Goal: Task Accomplishment & Management: Use online tool/utility

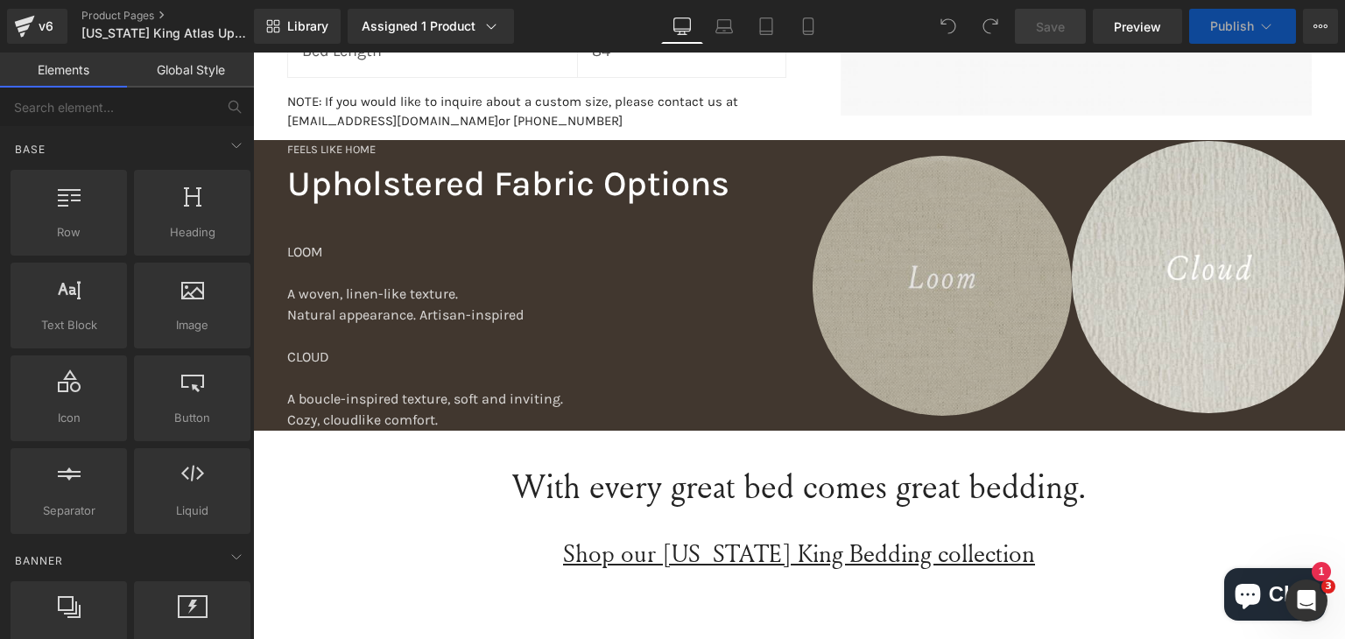
scroll to position [2218, 0]
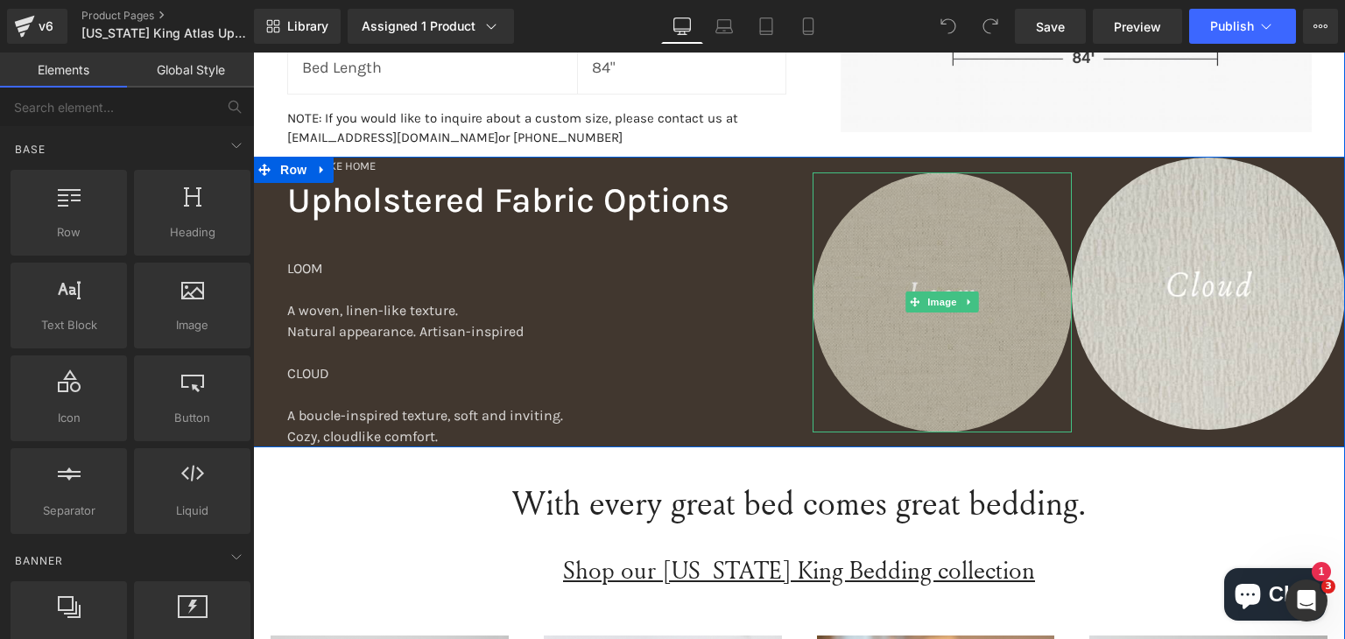
click at [963, 202] on img at bounding box center [943, 302] width 260 height 260
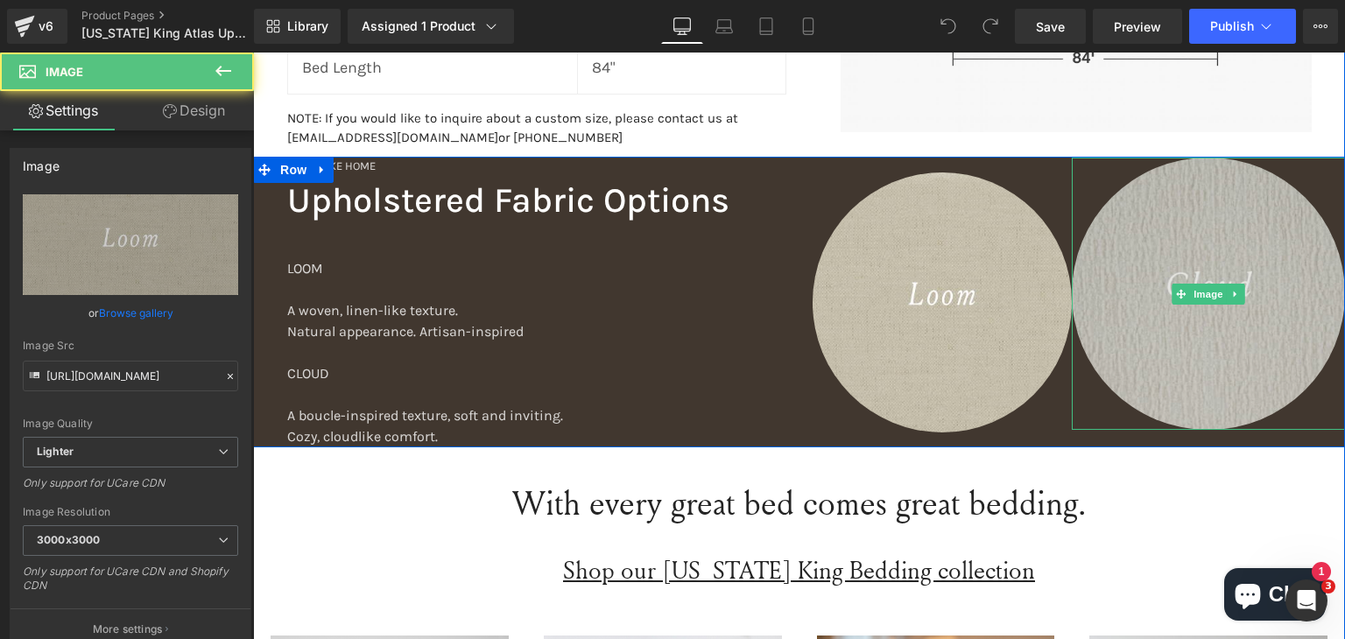
click at [1156, 189] on img at bounding box center [1208, 294] width 273 height 273
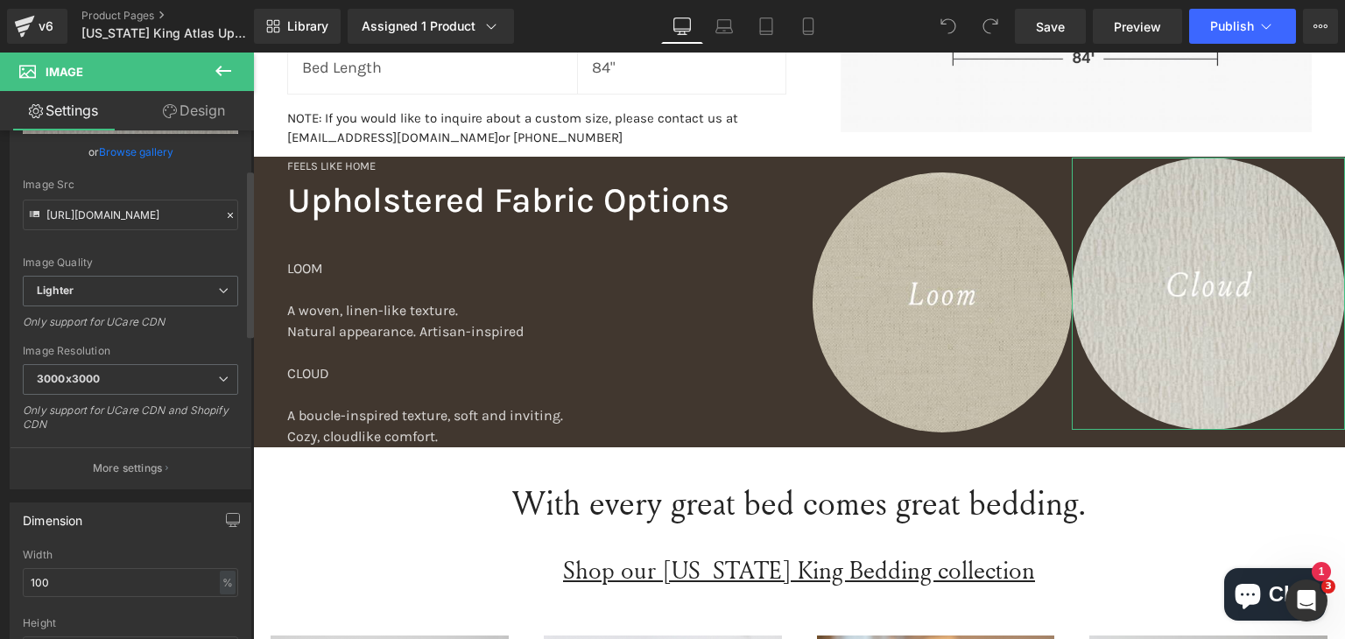
scroll to position [233, 0]
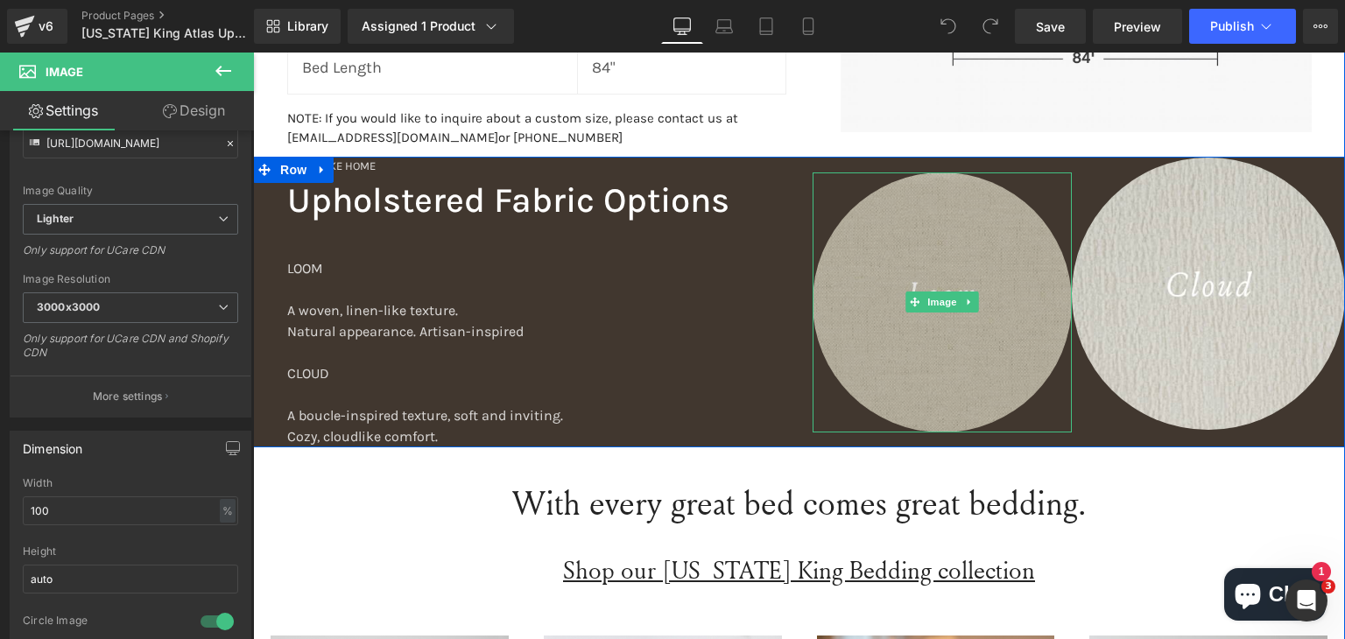
click at [957, 224] on img at bounding box center [943, 302] width 260 height 260
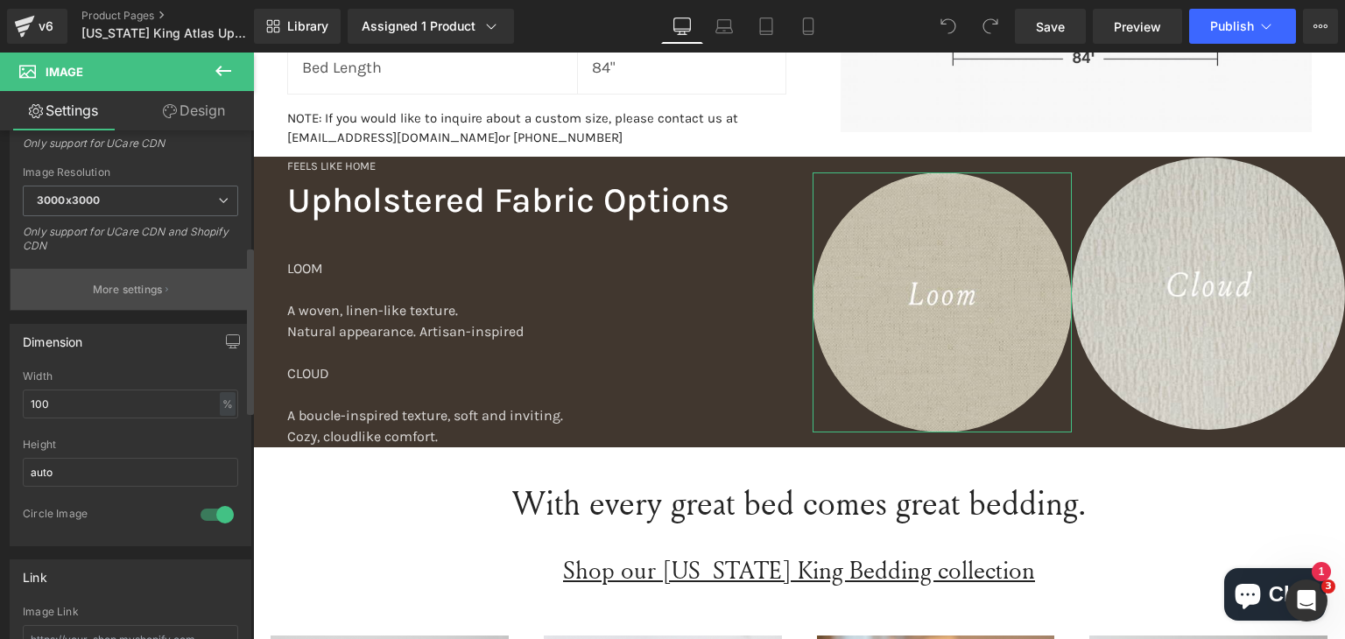
scroll to position [350, 0]
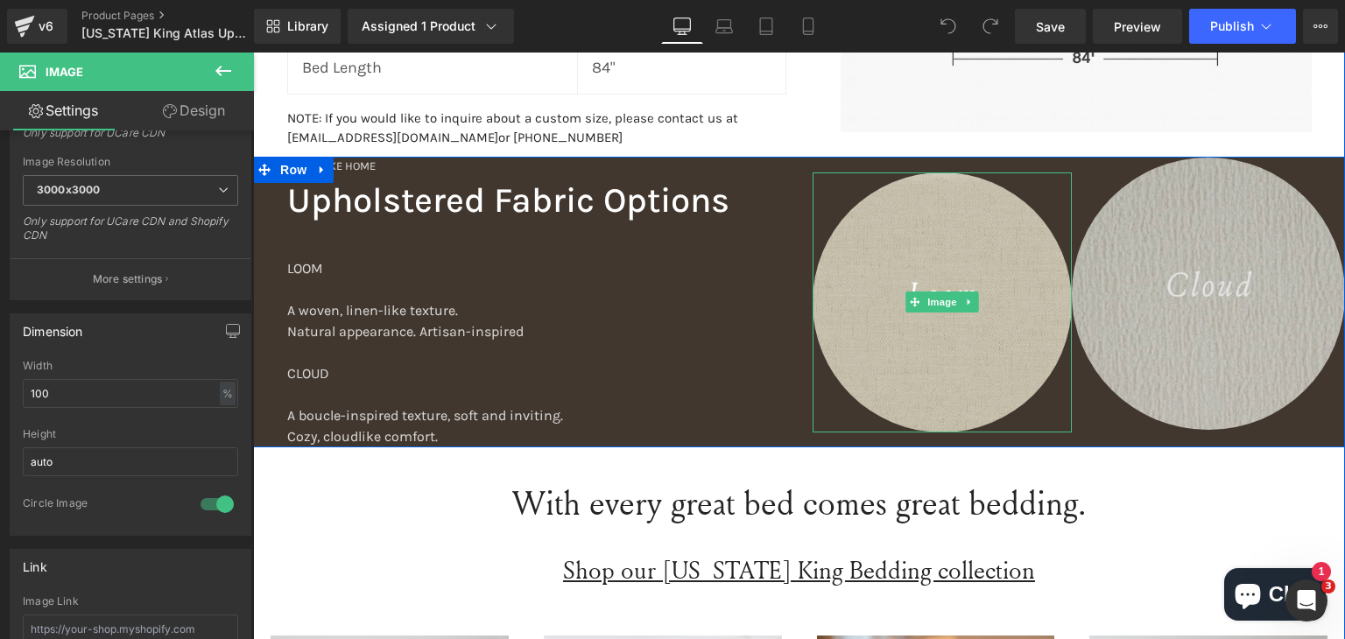
click at [1165, 205] on img at bounding box center [1208, 294] width 273 height 273
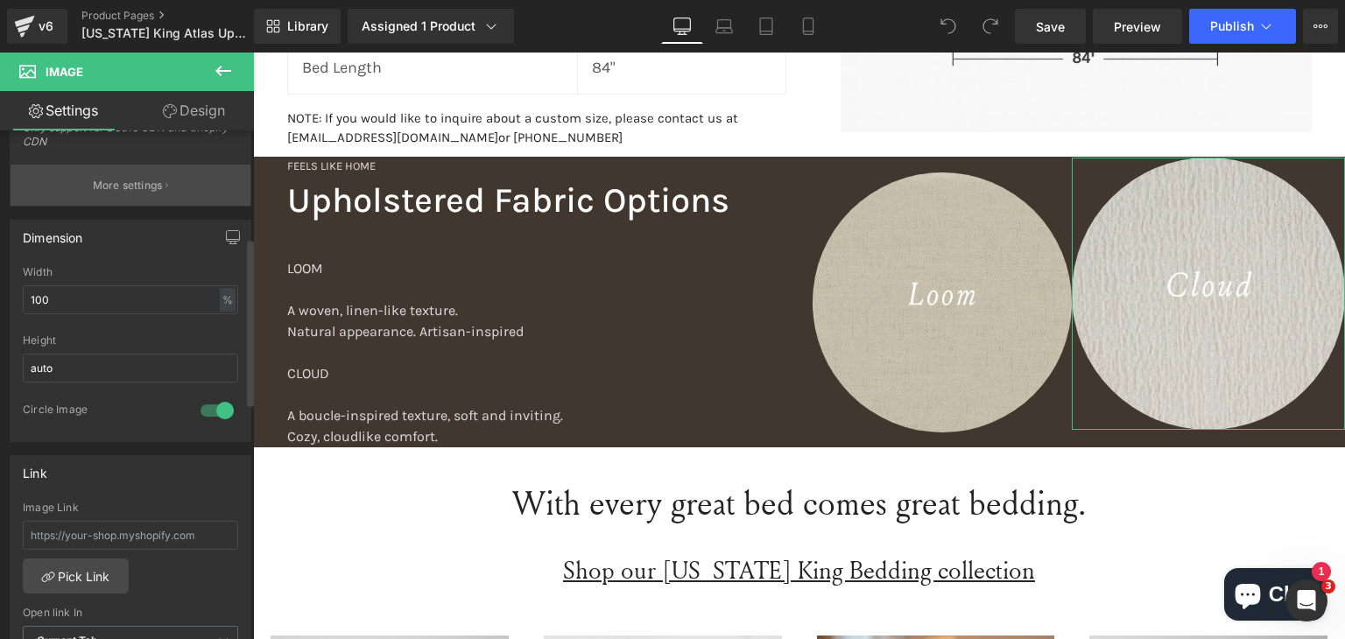
scroll to position [467, 0]
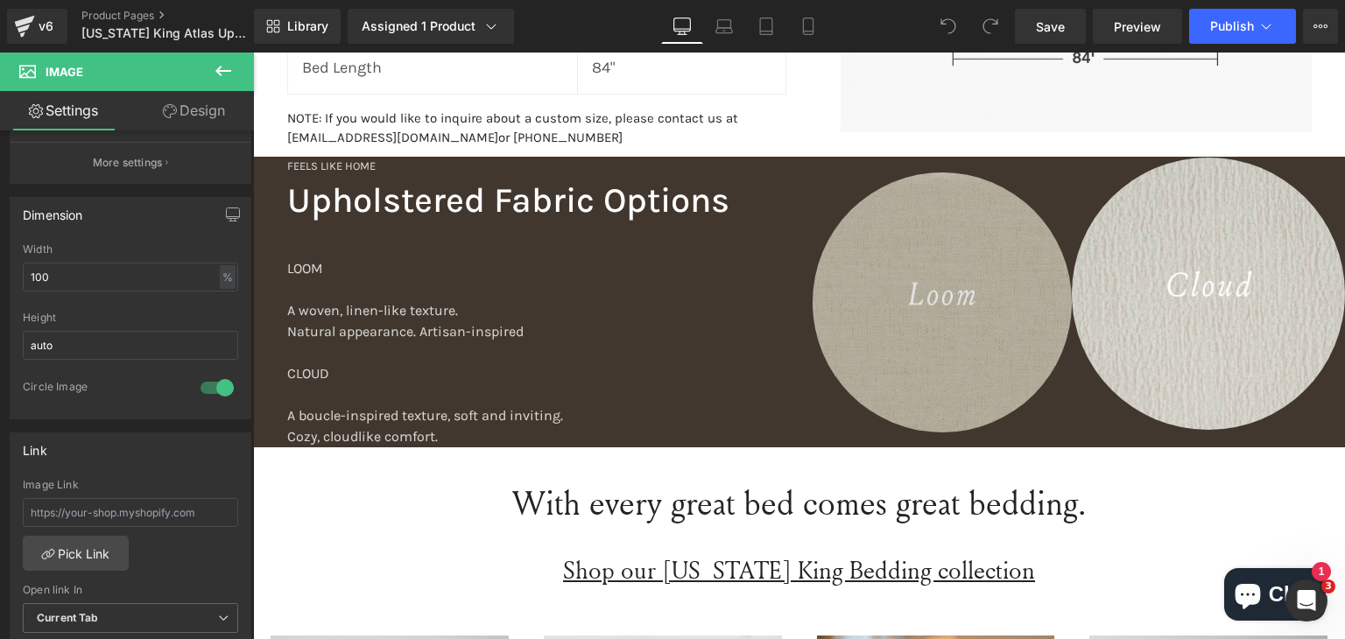
click at [914, 204] on img at bounding box center [943, 302] width 260 height 260
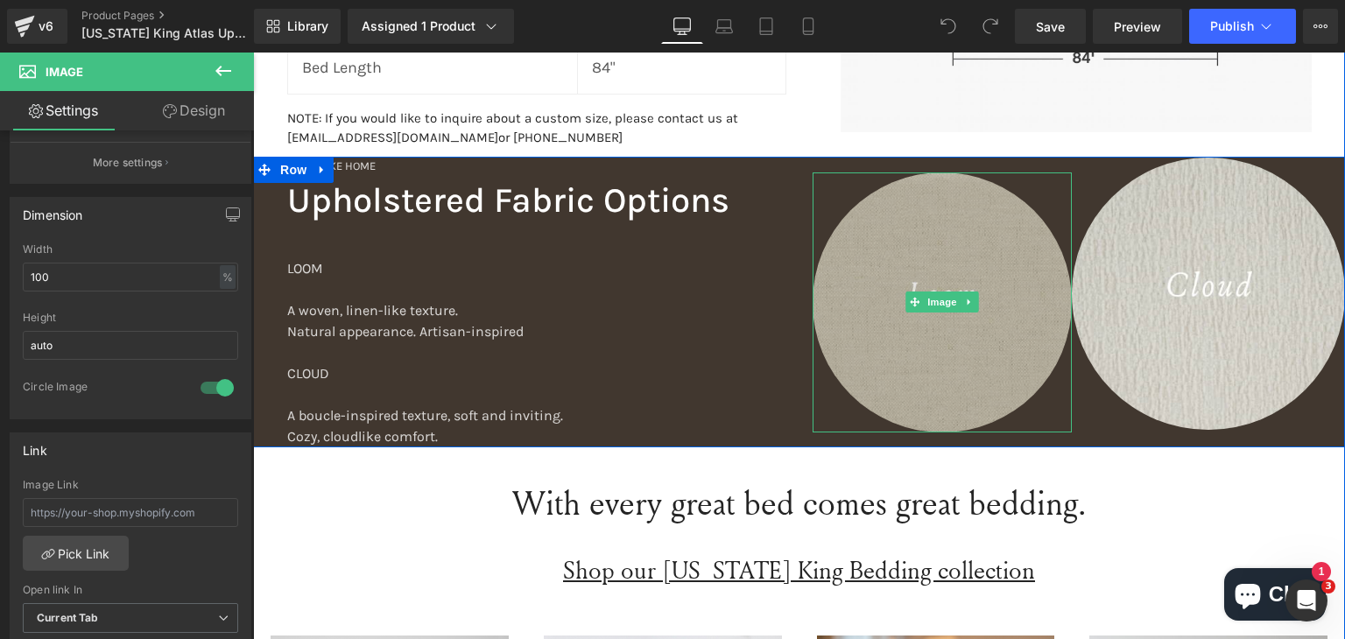
click at [906, 199] on img at bounding box center [943, 302] width 260 height 260
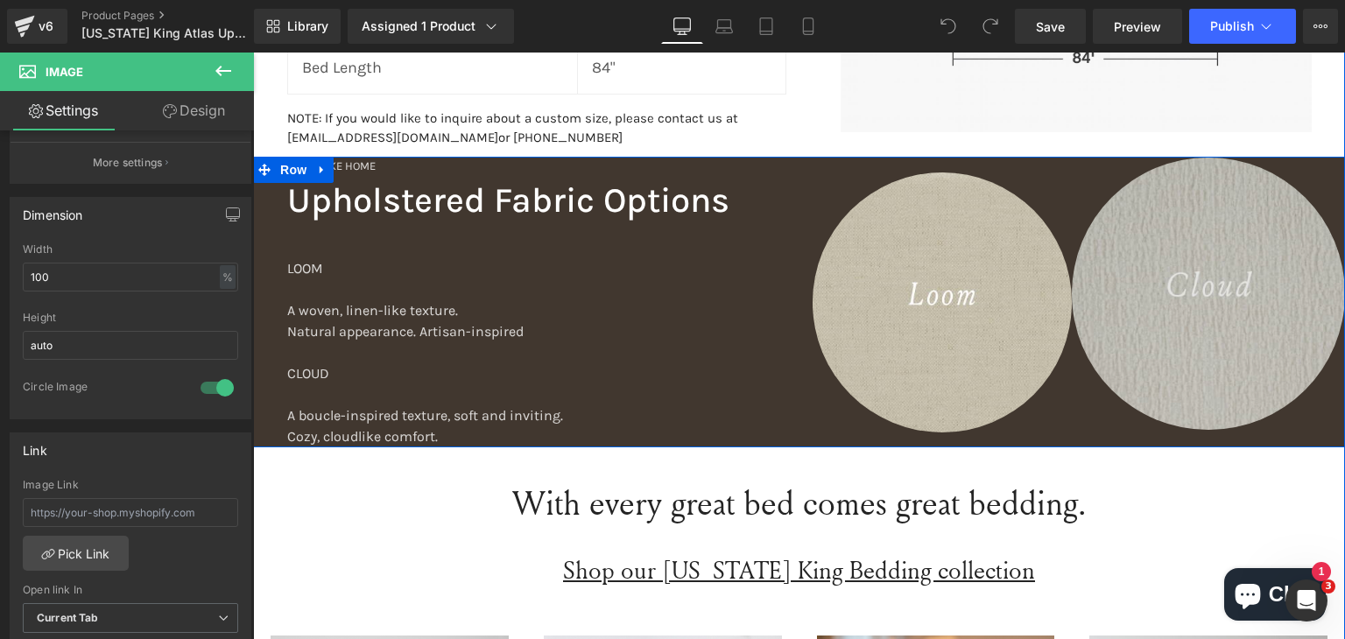
click at [1200, 158] on img at bounding box center [1208, 294] width 273 height 273
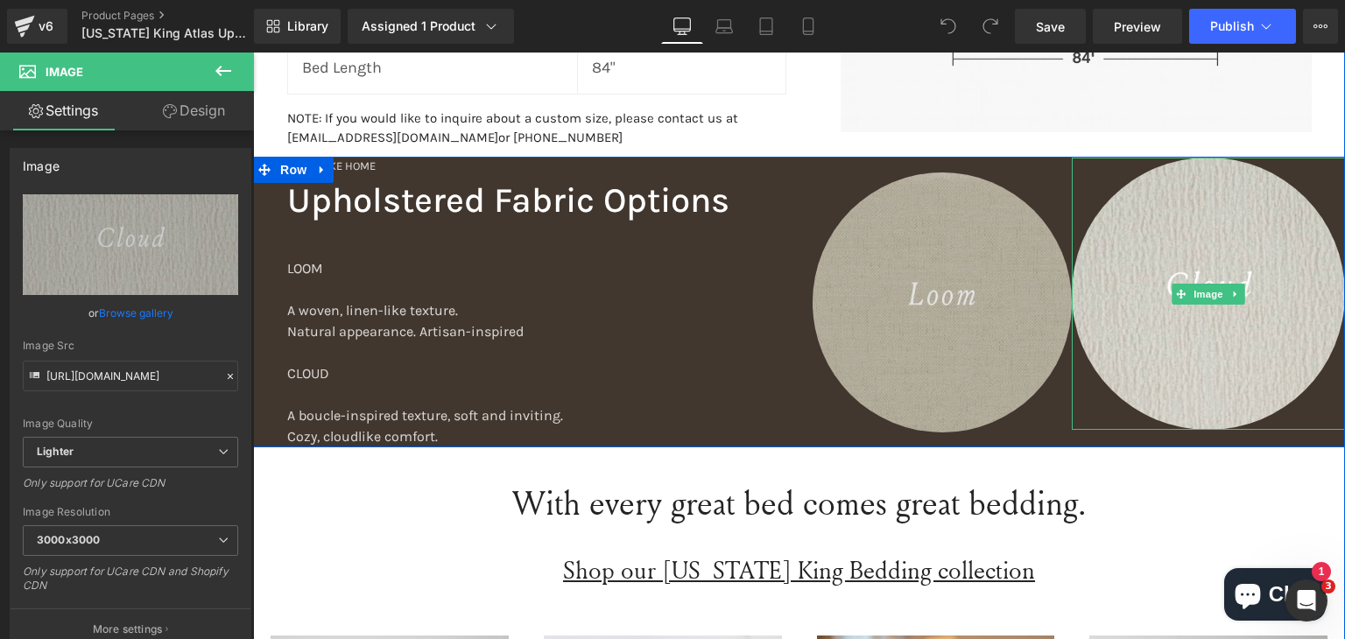
click at [988, 173] on img at bounding box center [943, 302] width 260 height 260
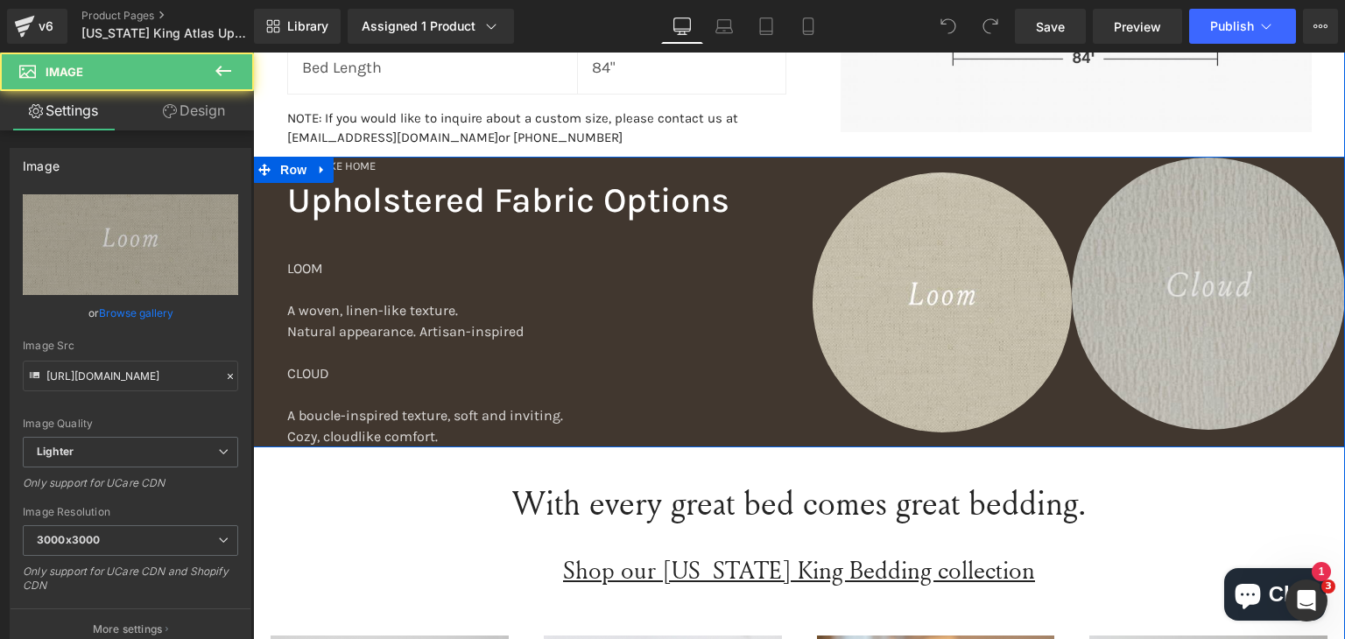
click at [1149, 185] on img at bounding box center [1208, 294] width 273 height 273
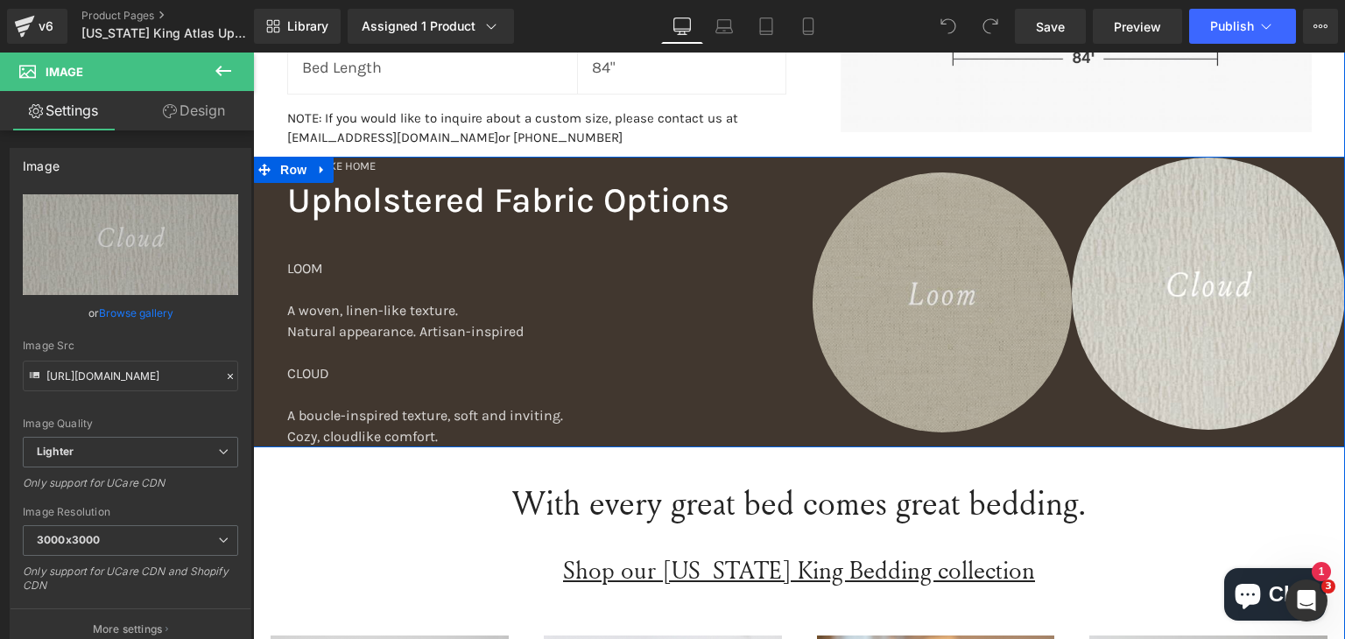
click at [970, 210] on img at bounding box center [943, 302] width 260 height 260
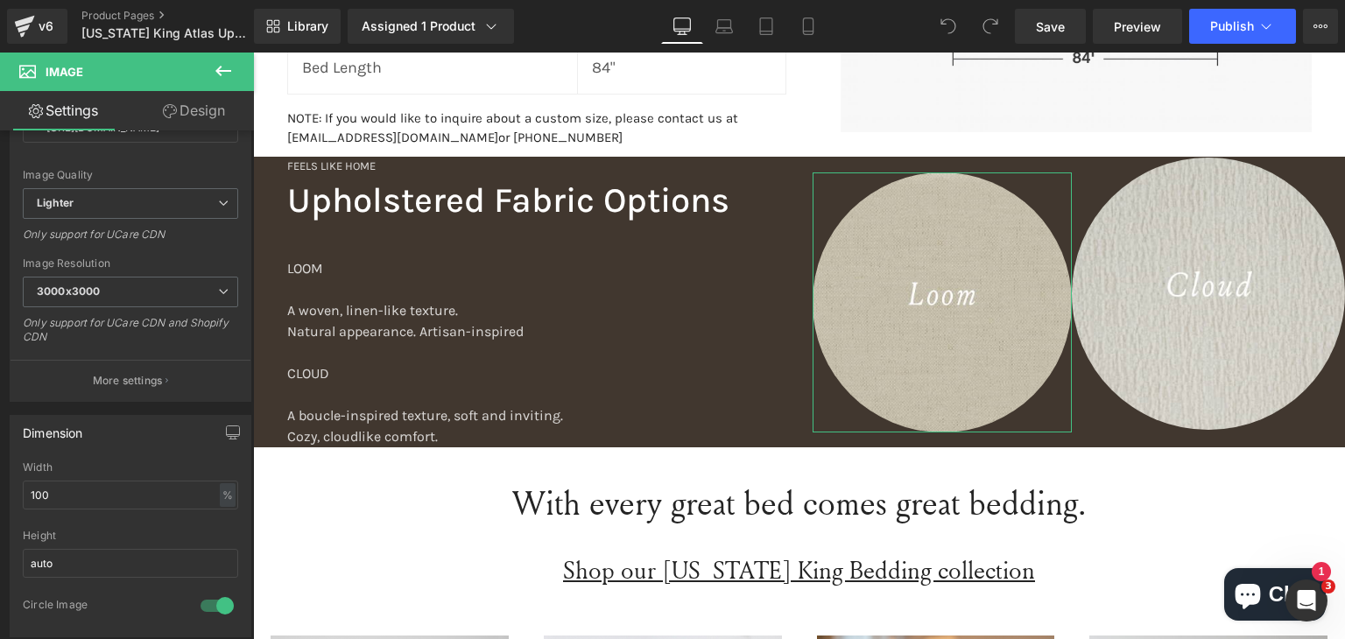
scroll to position [233, 0]
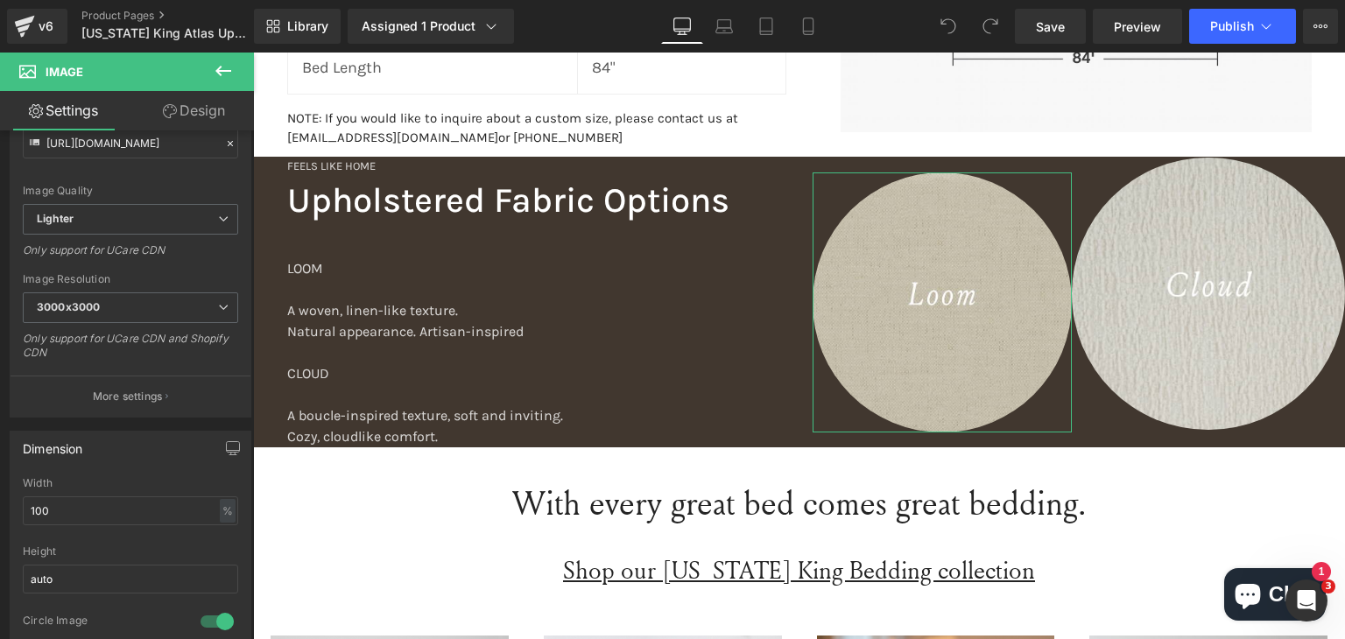
drag, startPoint x: 198, startPoint y: 105, endPoint x: 197, endPoint y: 225, distance: 120.0
click at [199, 105] on link "Design" at bounding box center [193, 110] width 127 height 39
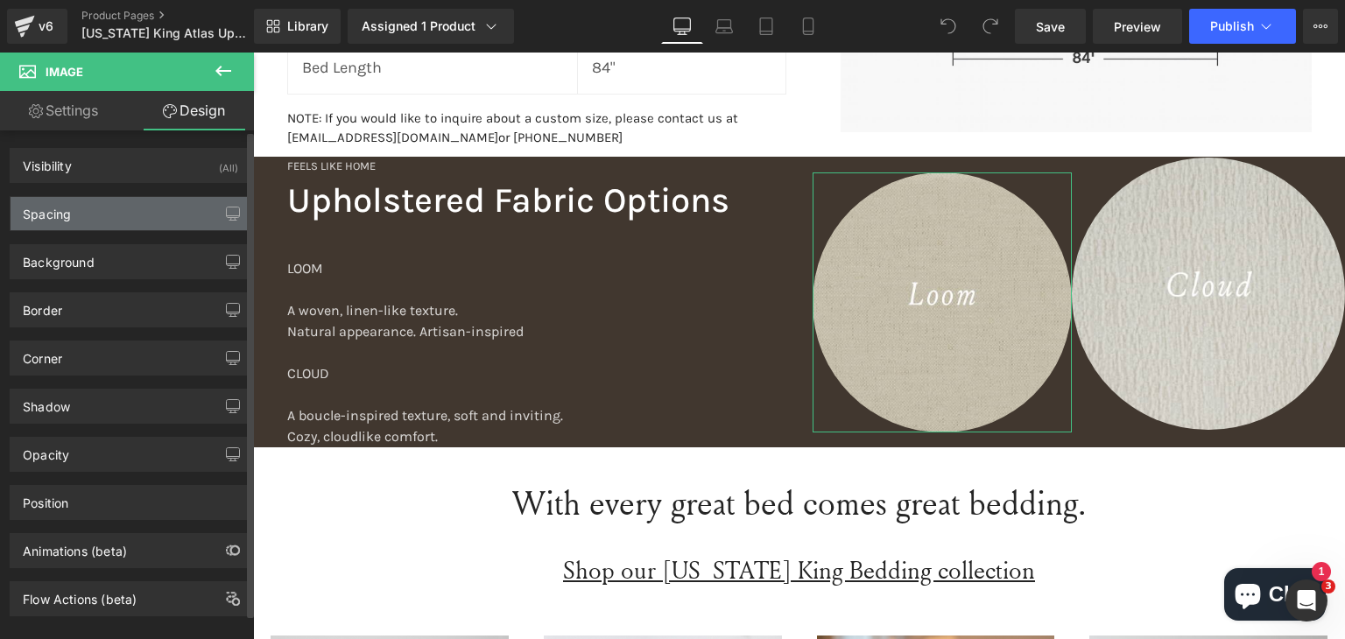
click at [138, 215] on div "Spacing" at bounding box center [131, 213] width 240 height 33
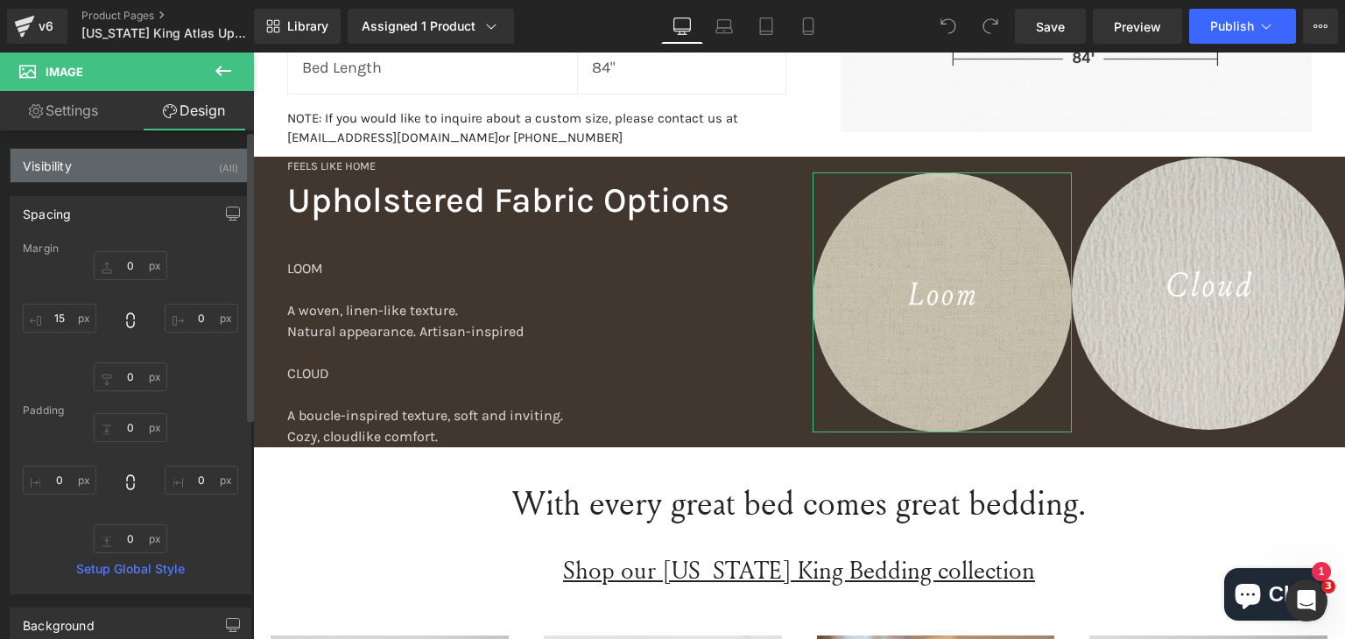
click at [123, 159] on div "Visibility (All)" at bounding box center [131, 165] width 240 height 33
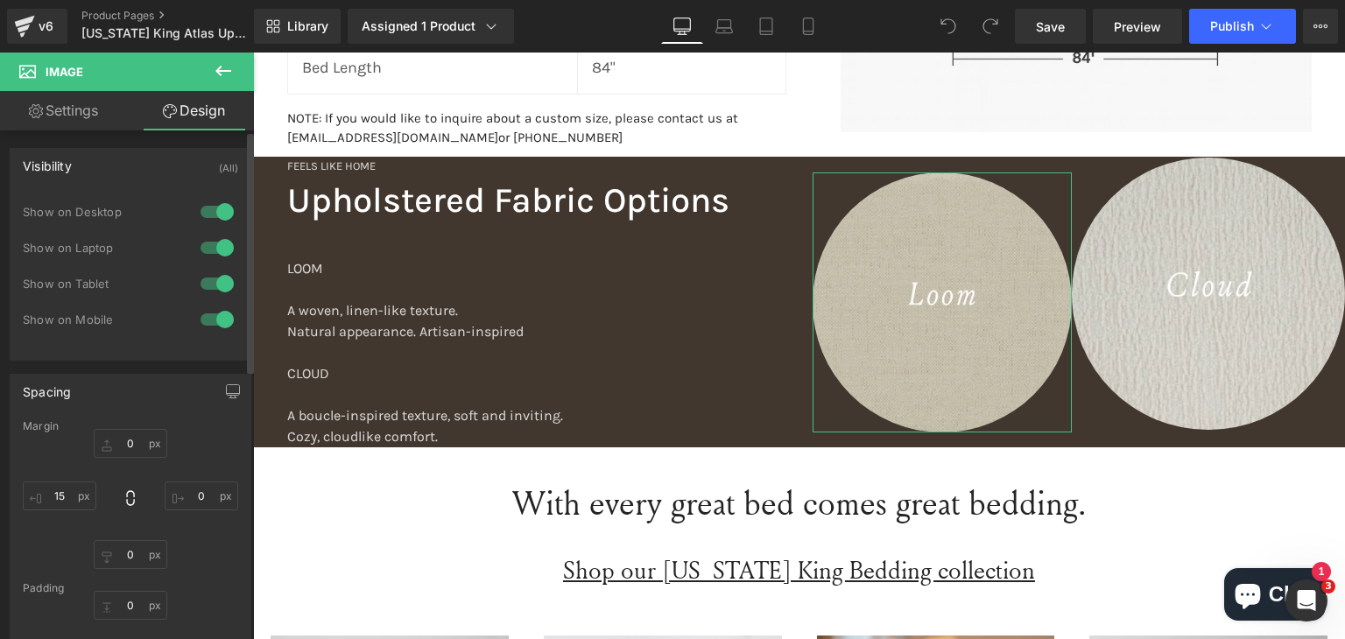
click at [123, 160] on div "Visibility (All)" at bounding box center [131, 165] width 240 height 33
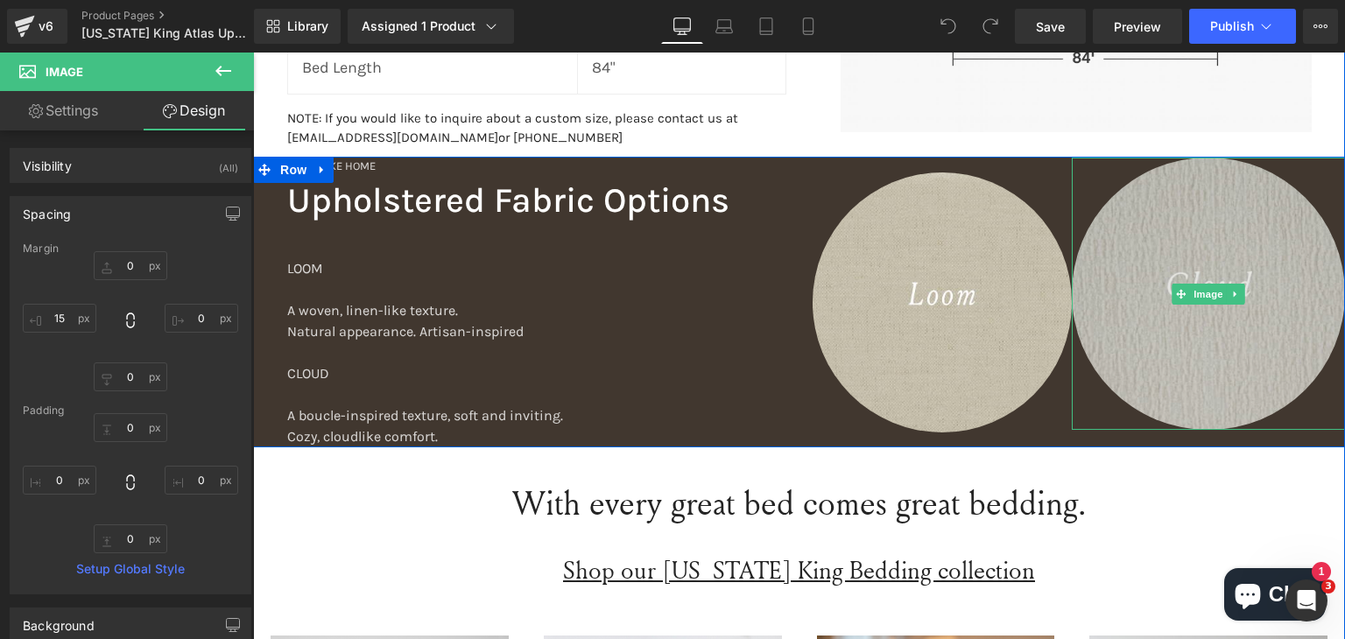
click at [1109, 230] on img at bounding box center [1208, 294] width 273 height 273
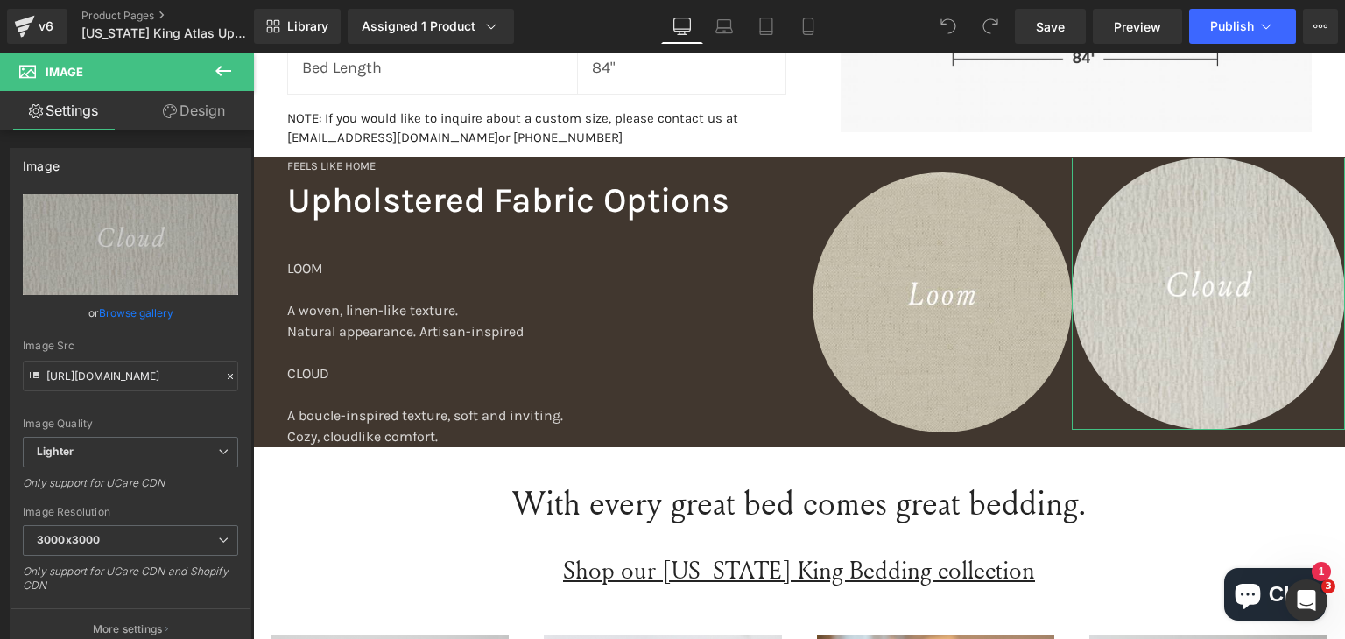
click at [188, 109] on link "Design" at bounding box center [193, 110] width 127 height 39
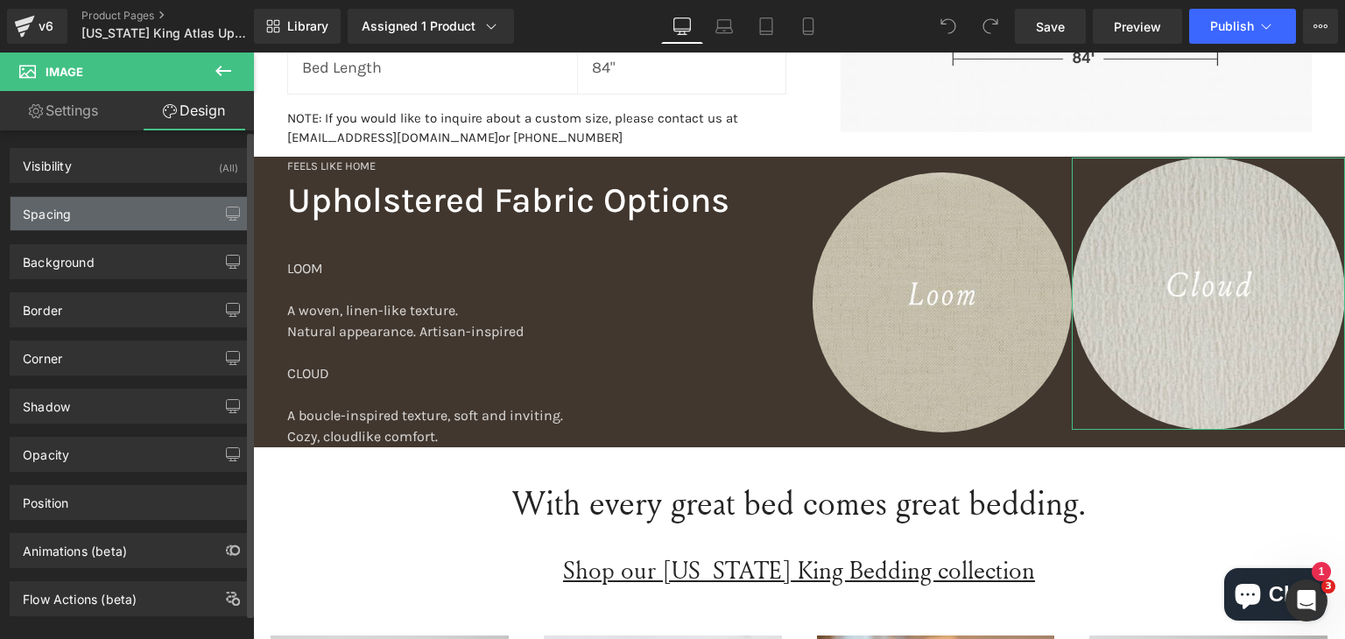
click at [116, 215] on div "Spacing" at bounding box center [131, 213] width 240 height 33
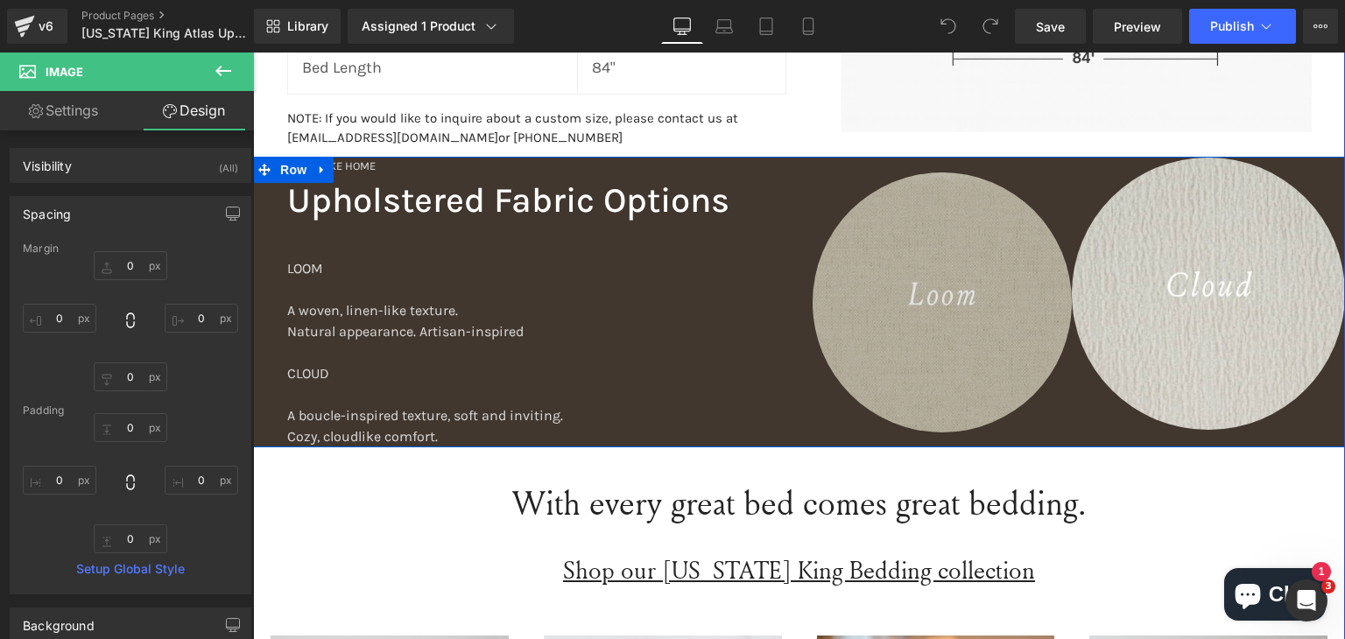
click at [838, 246] on img at bounding box center [943, 302] width 260 height 260
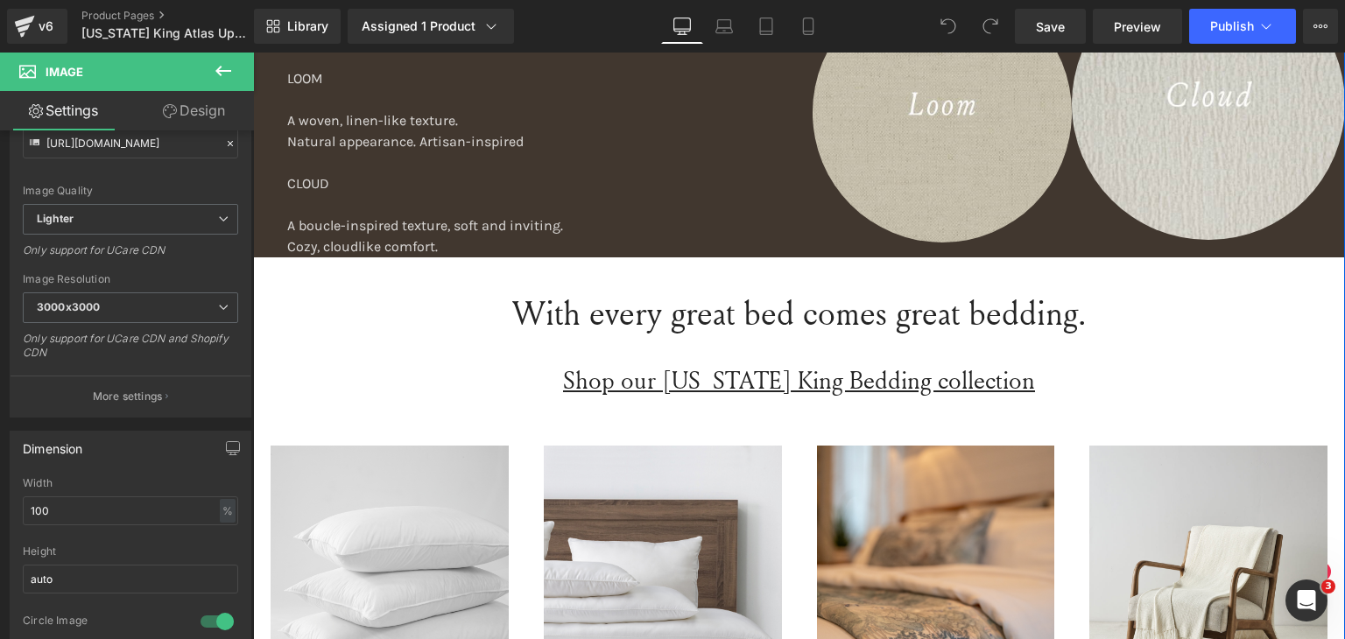
scroll to position [2334, 0]
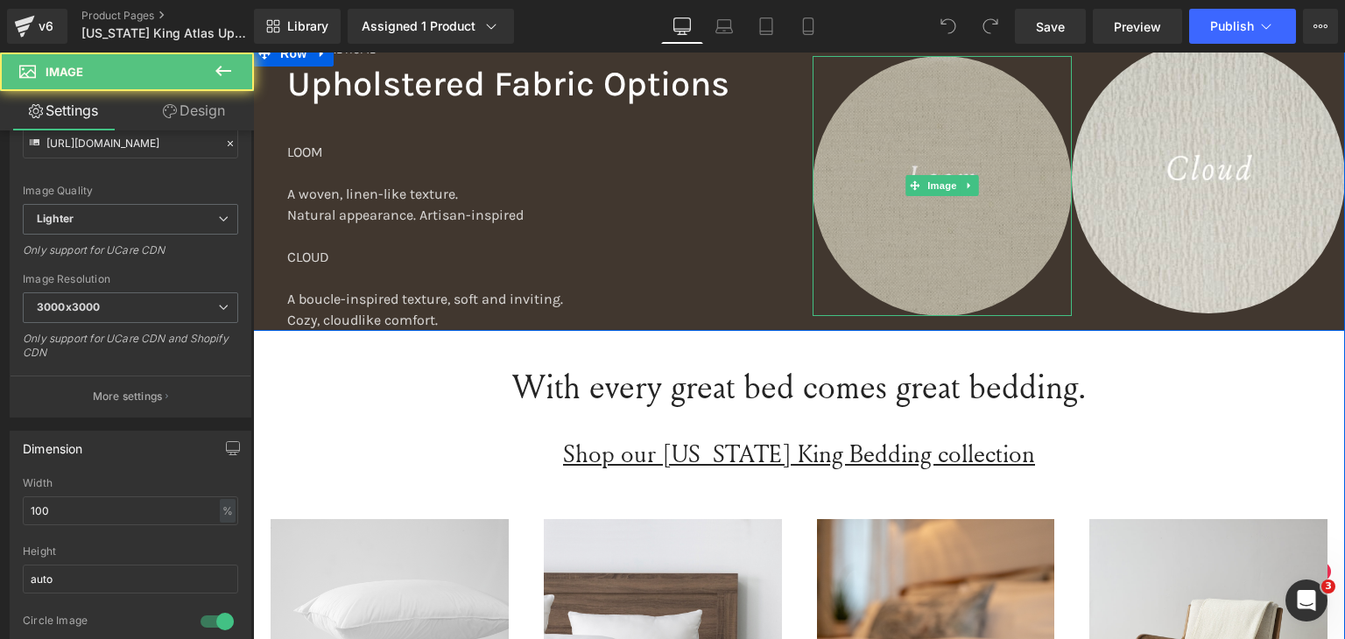
click at [998, 208] on img at bounding box center [943, 186] width 260 height 260
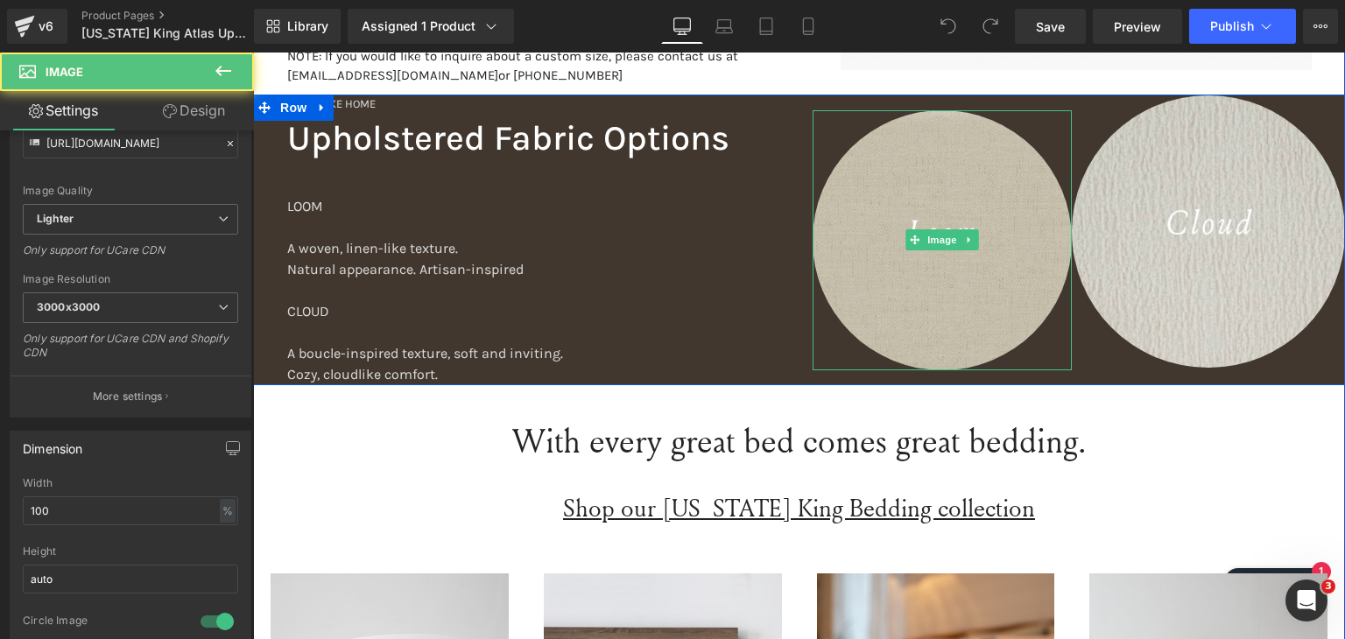
scroll to position [2101, 0]
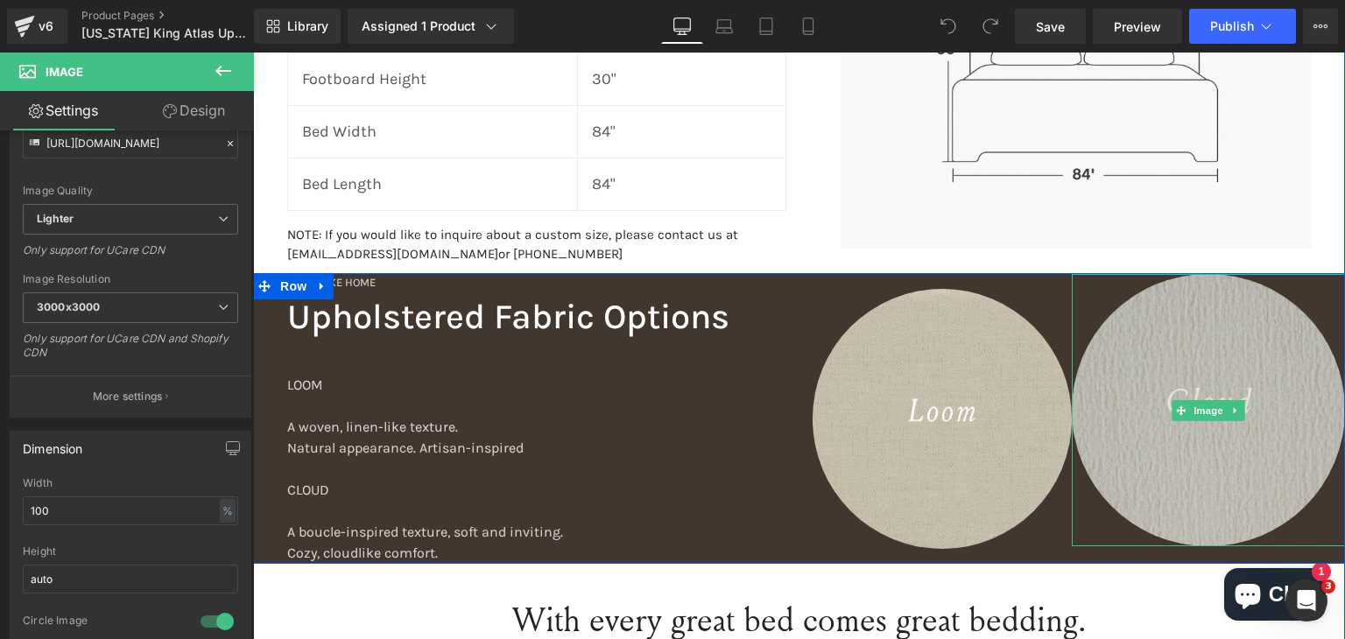
click at [1142, 380] on img at bounding box center [1208, 410] width 273 height 273
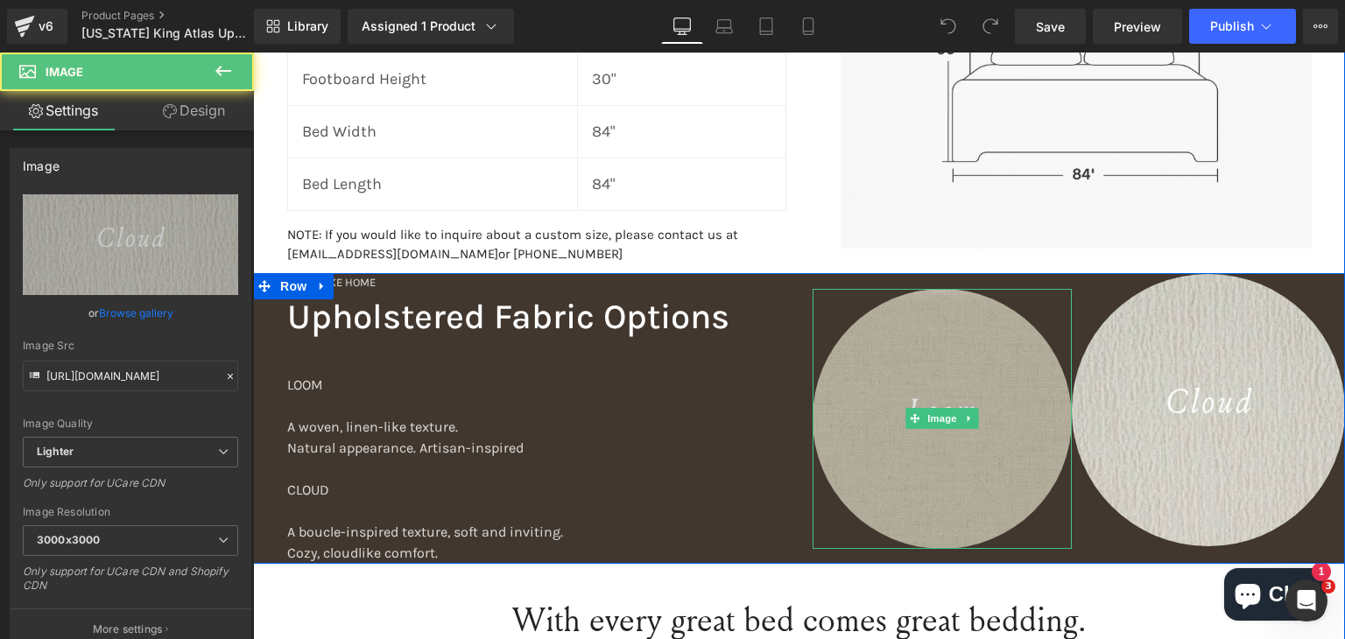
click at [999, 392] on img at bounding box center [943, 419] width 260 height 260
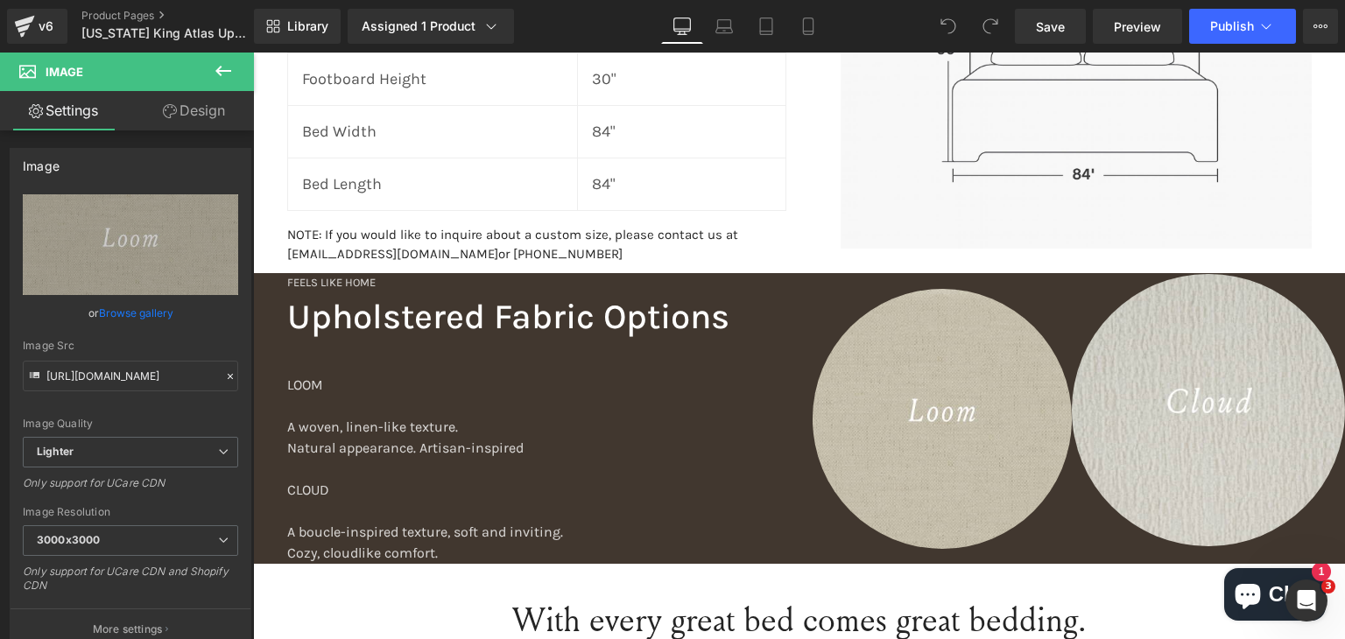
click at [220, 67] on icon at bounding box center [223, 71] width 16 height 11
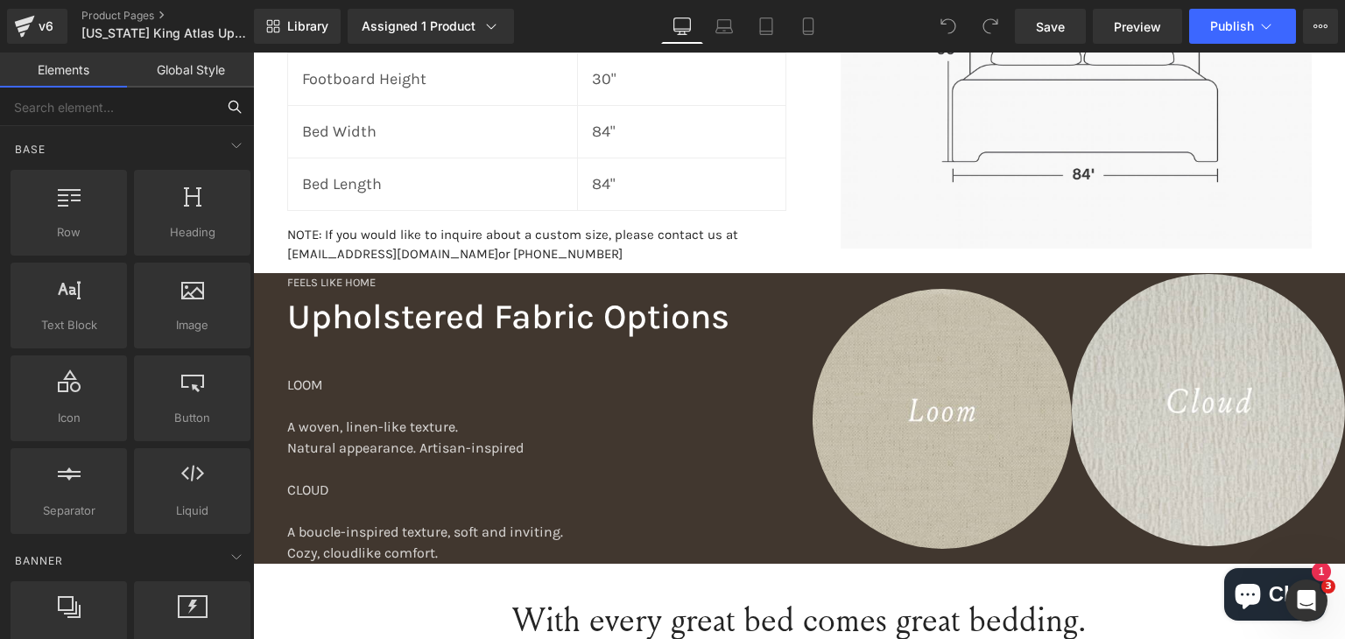
click at [100, 109] on input "text" at bounding box center [107, 107] width 215 height 39
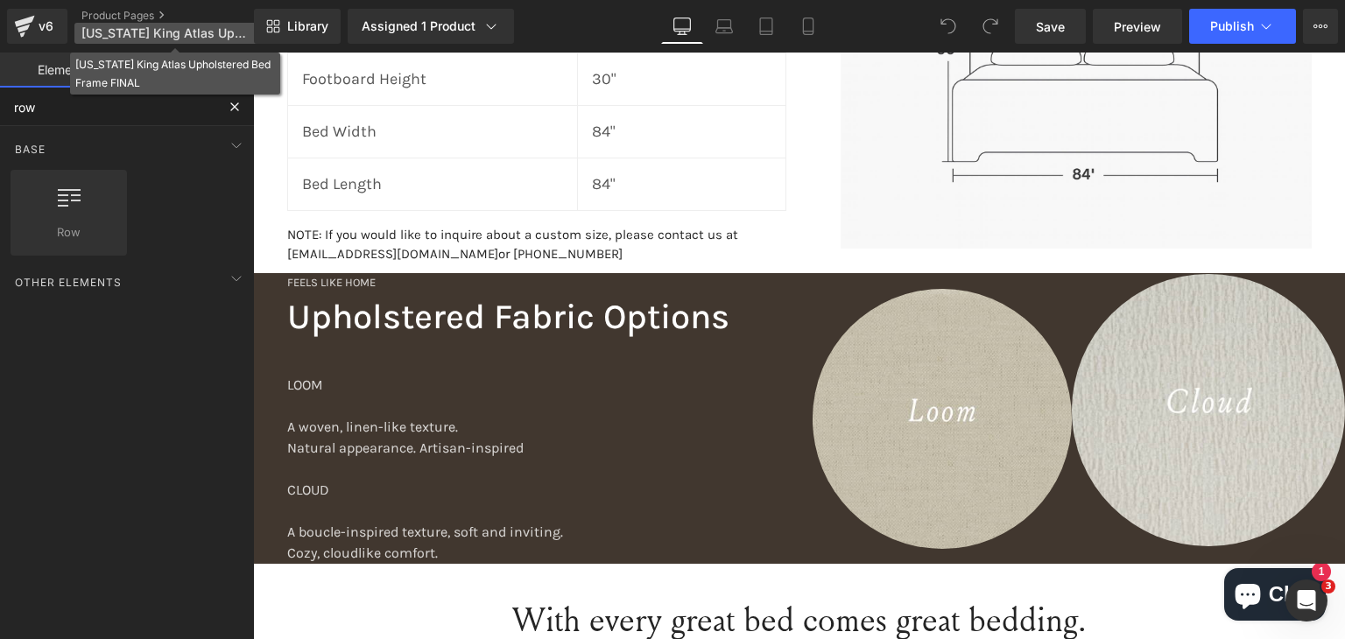
type input "row"
click at [197, 32] on span "Wyoming King Atlas Upholstered Bed Frame FINAL" at bounding box center [165, 33] width 168 height 14
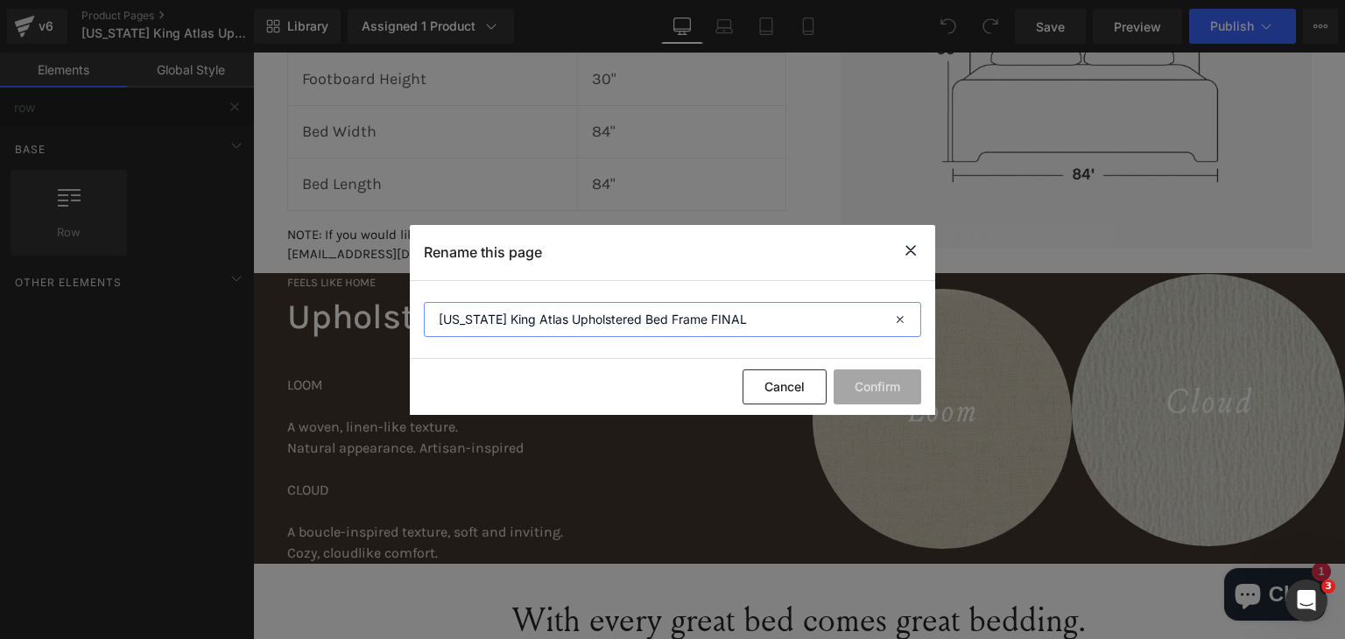
click at [757, 327] on input "Wyoming King Atlas Upholstered Bed Frame FINAL" at bounding box center [672, 319] width 497 height 35
click at [777, 390] on button "Cancel" at bounding box center [785, 387] width 84 height 35
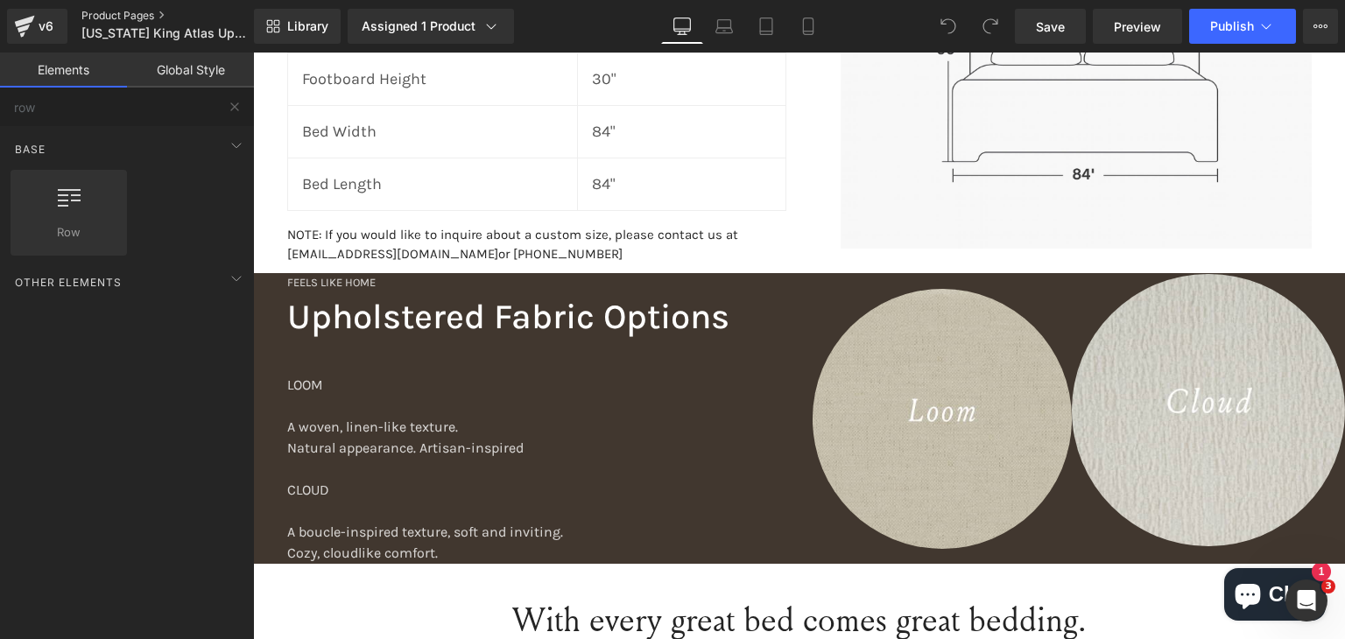
click at [88, 15] on link "Product Pages" at bounding box center [181, 16] width 201 height 14
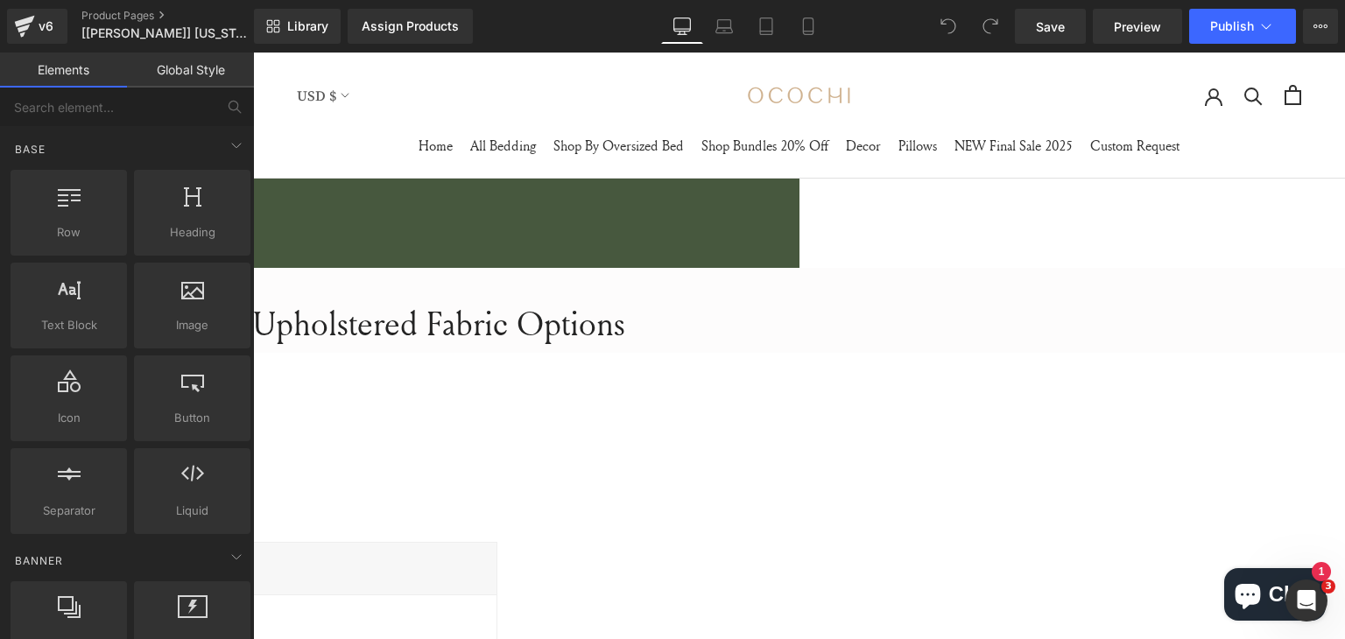
scroll to position [2101, 0]
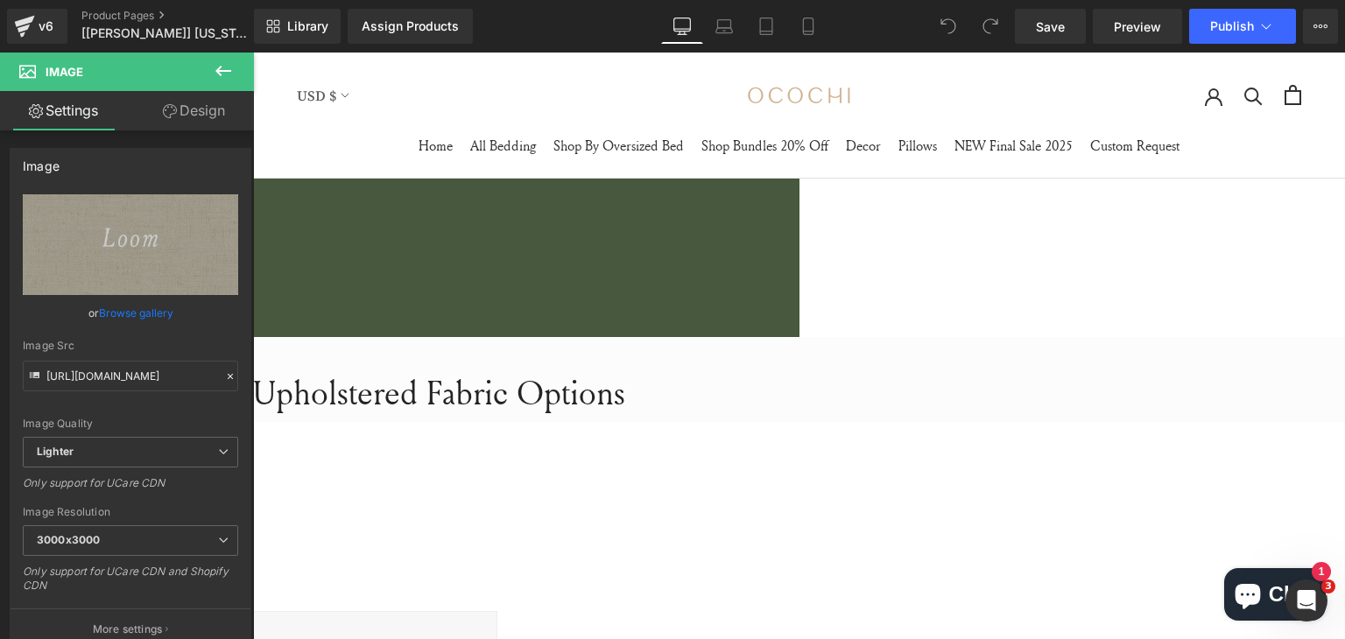
click at [228, 68] on icon at bounding box center [223, 70] width 21 height 21
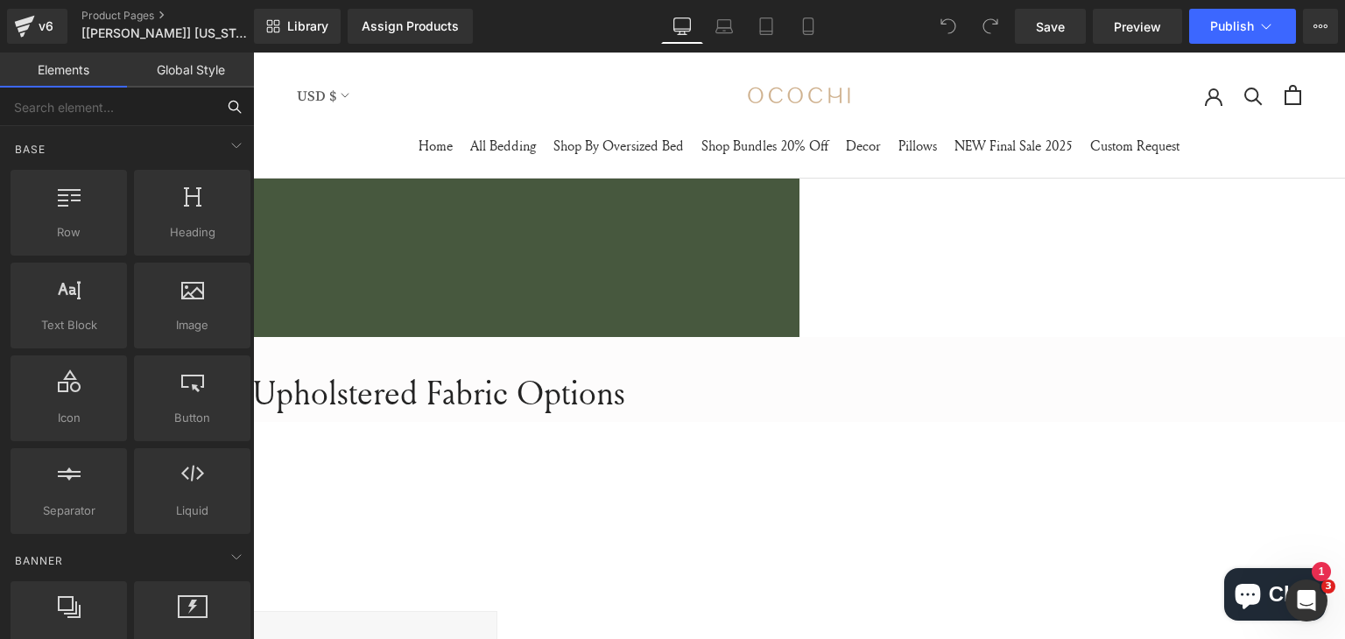
click at [98, 112] on input "text" at bounding box center [107, 107] width 215 height 39
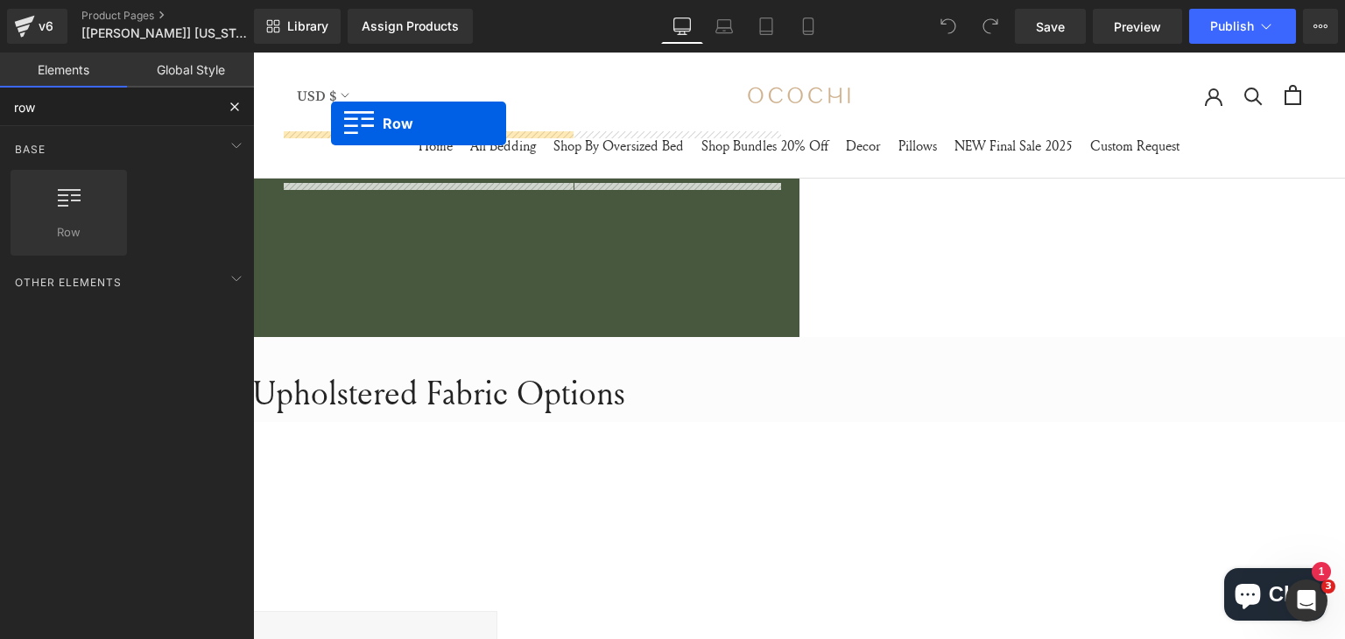
scroll to position [2014, 0]
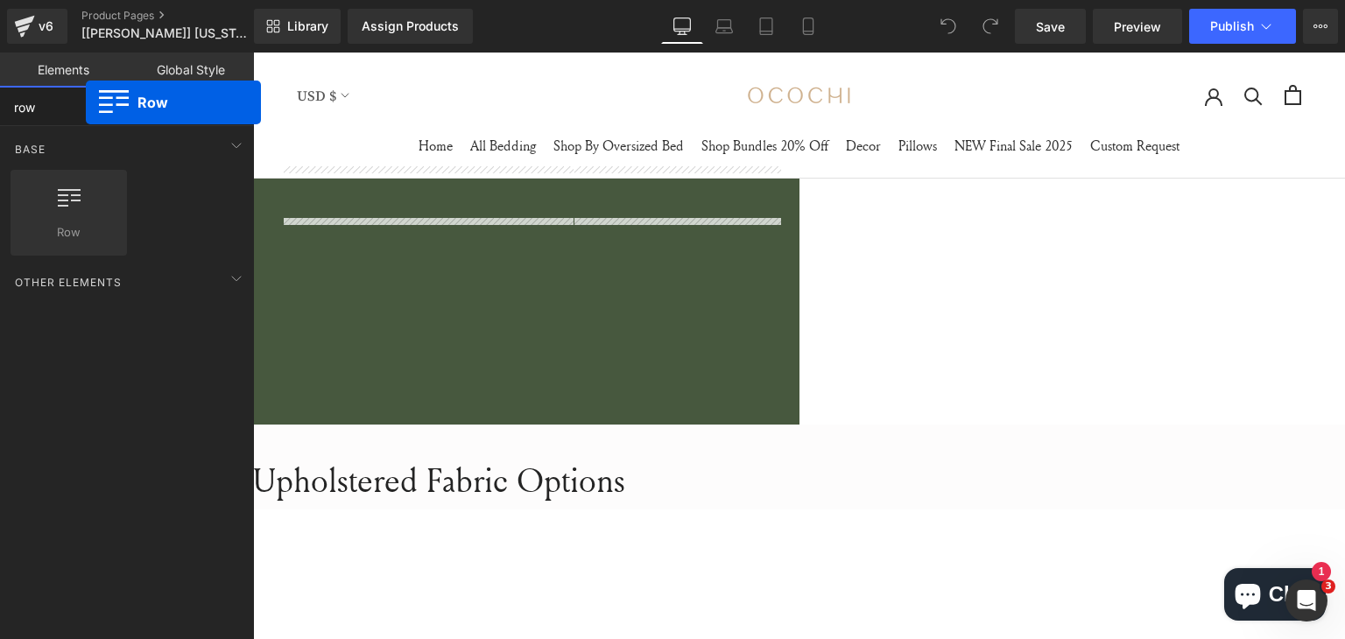
drag, startPoint x: 85, startPoint y: 212, endPoint x: 86, endPoint y: 102, distance: 109.5
click at [86, 102] on div "row Base Row rows, columns, layouts, div Heading headings, titles, h1,h2,h3,h4,…" at bounding box center [127, 385] width 254 height 595
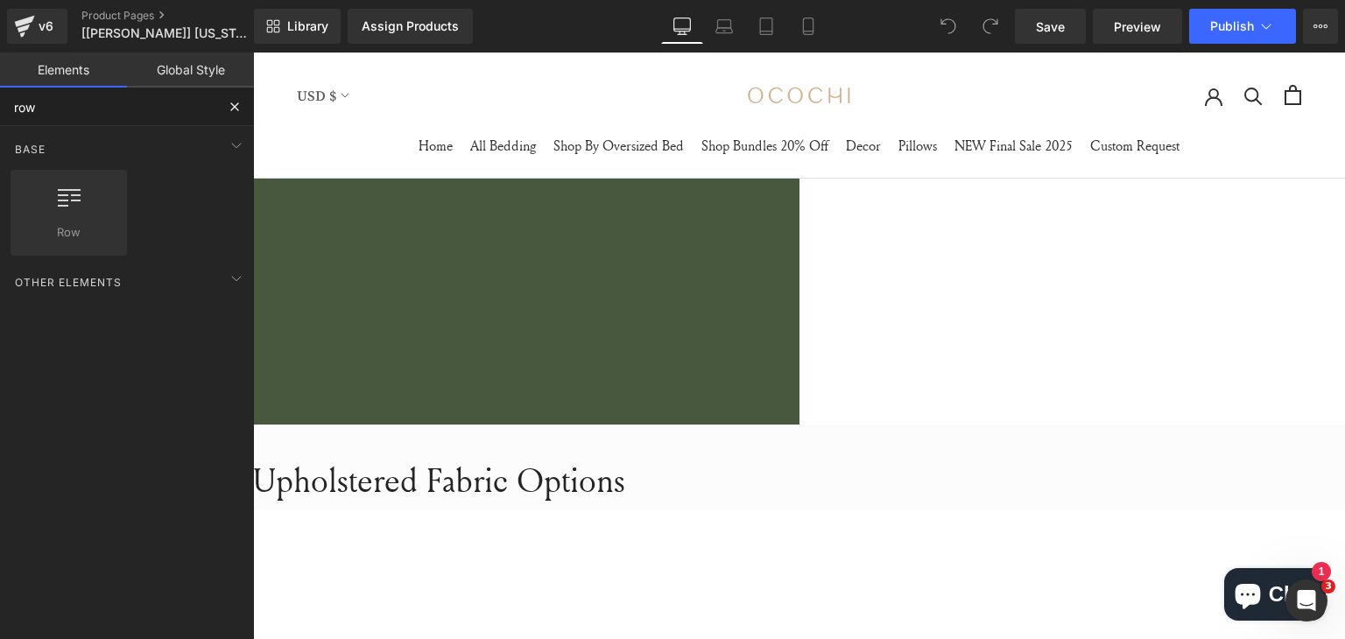
type input "row"
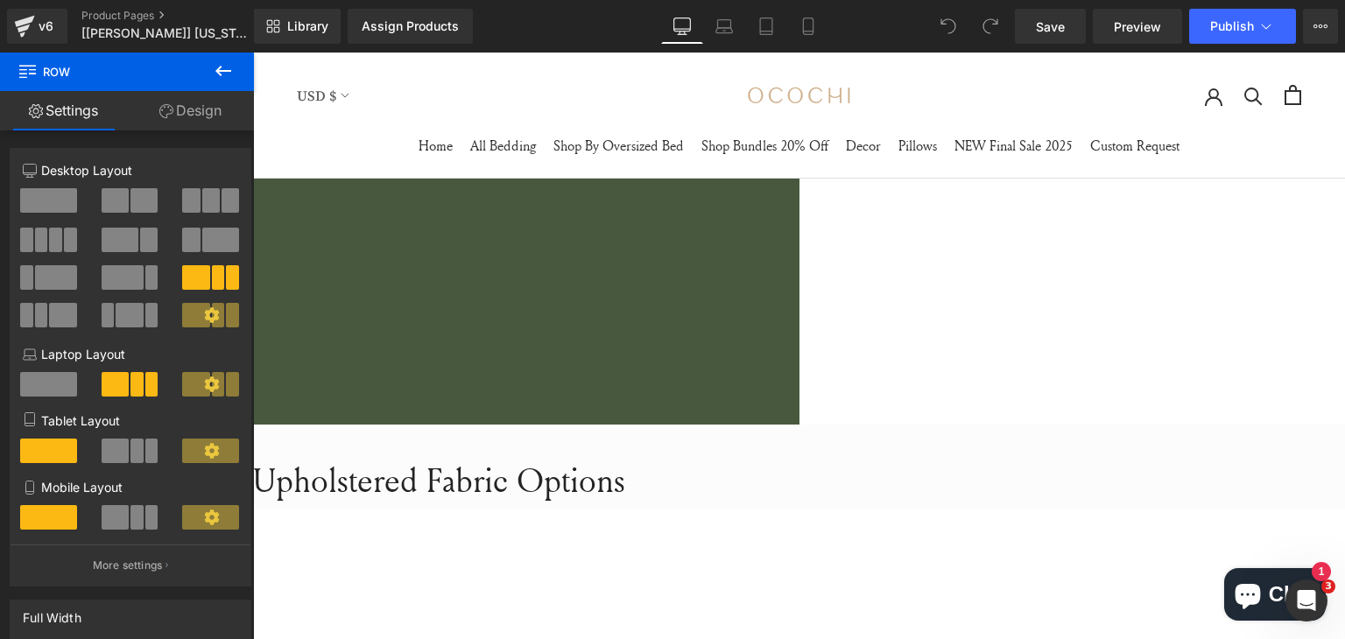
drag, startPoint x: 378, startPoint y: 253, endPoint x: 672, endPoint y: 372, distance: 317.4
click at [222, 71] on icon at bounding box center [223, 71] width 16 height 11
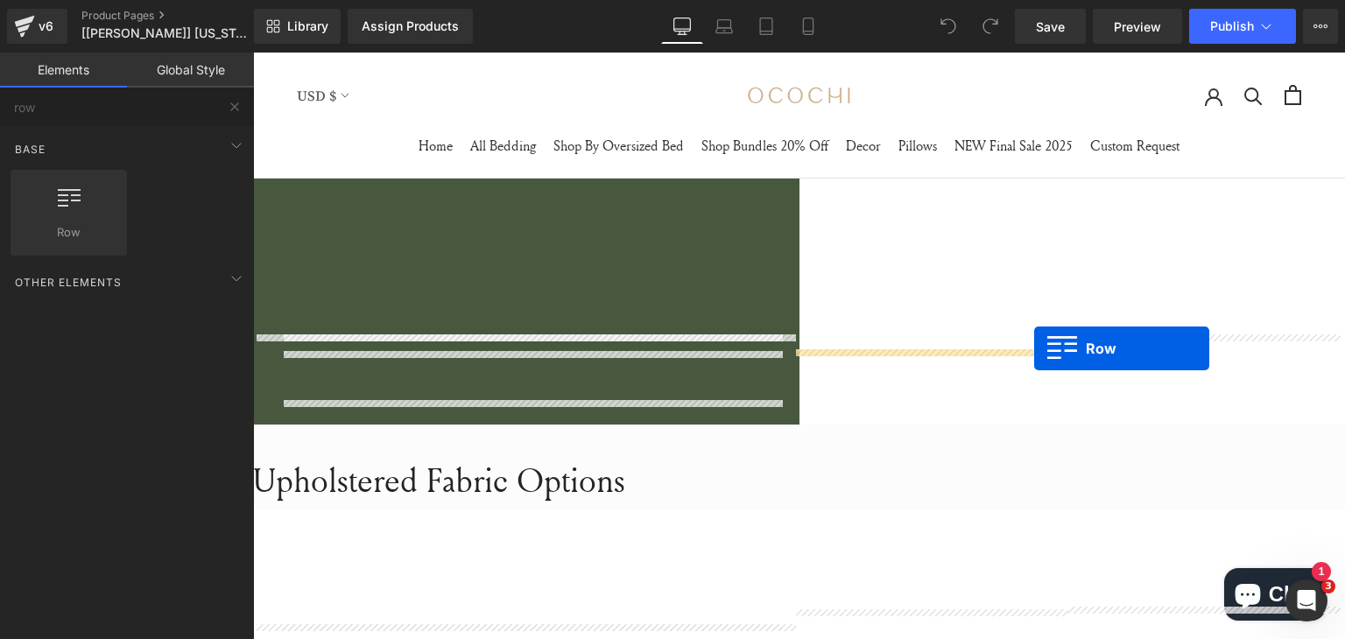
drag, startPoint x: 320, startPoint y: 278, endPoint x: 1034, endPoint y: 348, distance: 717.1
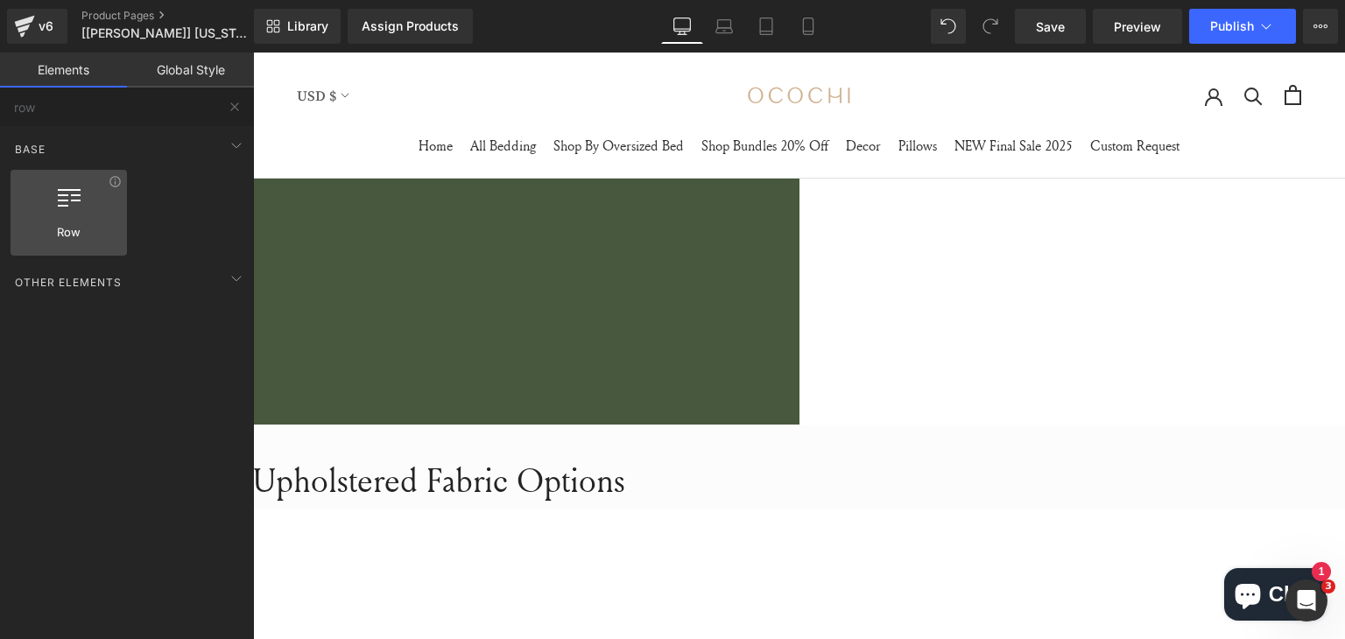
click at [70, 214] on div at bounding box center [69, 203] width 106 height 39
click at [170, 71] on link "Global Style" at bounding box center [190, 70] width 127 height 35
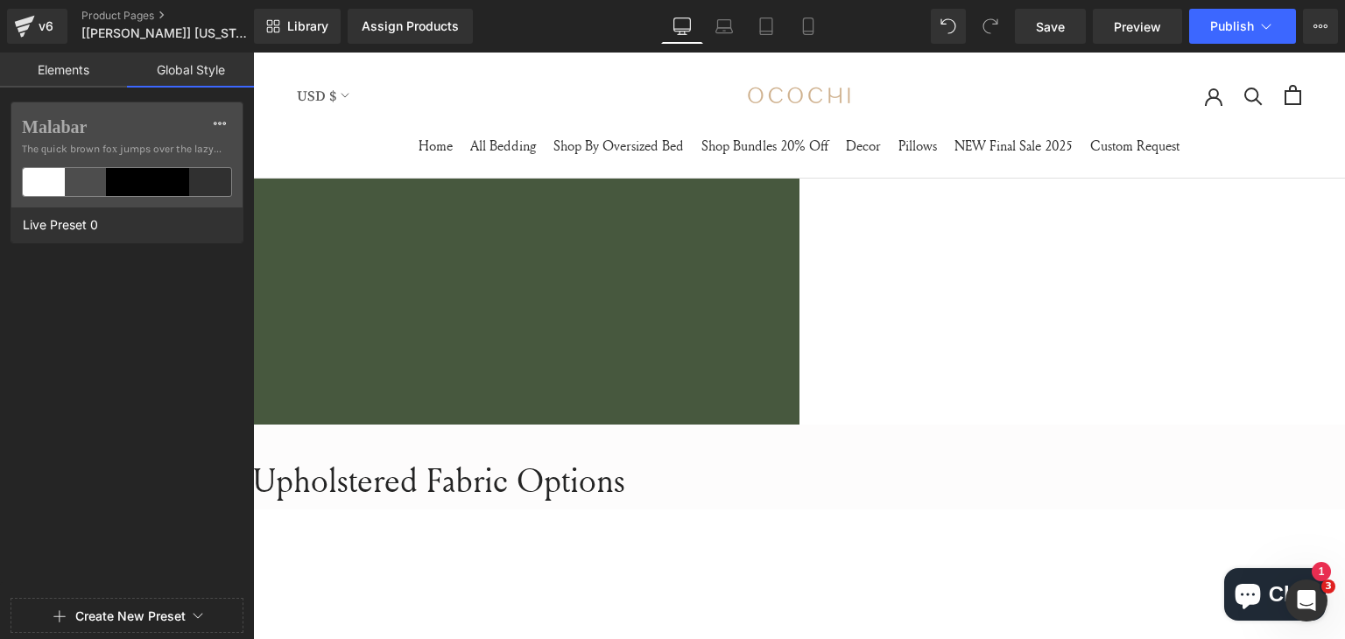
click at [98, 74] on link "Elements" at bounding box center [63, 70] width 127 height 35
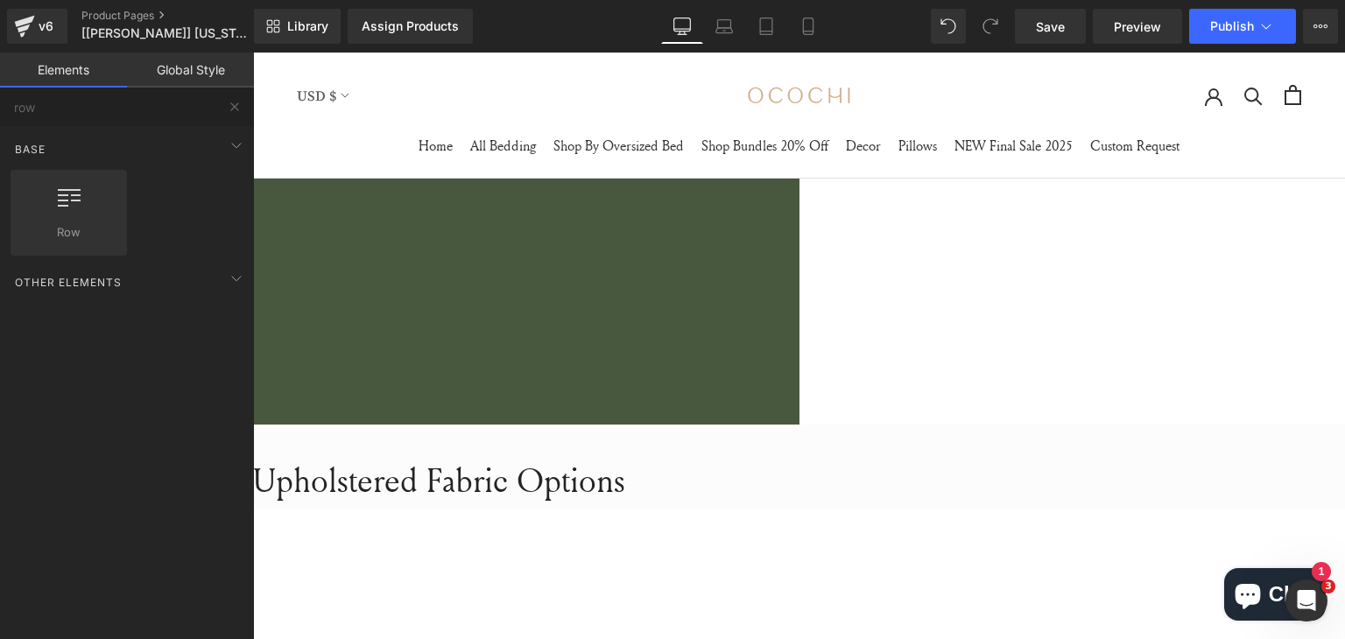
click at [60, 204] on icon at bounding box center [69, 195] width 23 height 23
click at [74, 243] on div "Row rows, columns, layouts, div" at bounding box center [69, 213] width 116 height 86
click at [118, 188] on div "Row rows, columns, layouts, div" at bounding box center [69, 213] width 116 height 86
click at [113, 185] on icon at bounding box center [115, 181] width 13 height 13
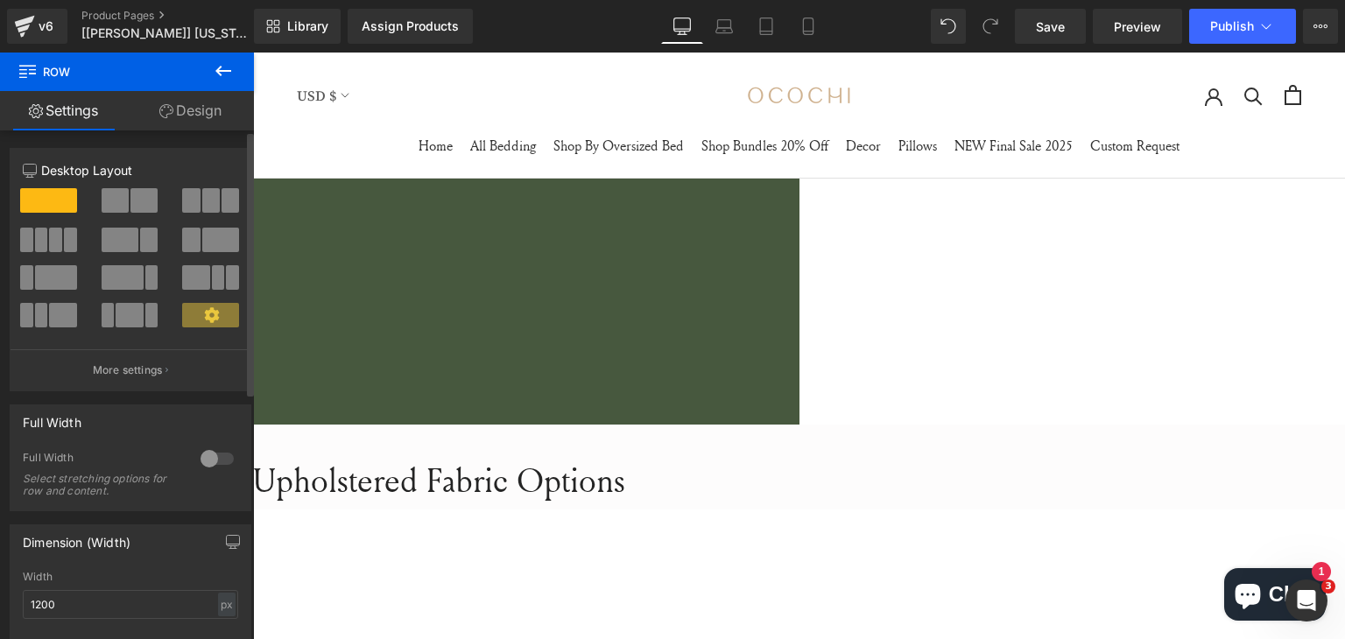
click at [116, 197] on span at bounding box center [115, 200] width 27 height 25
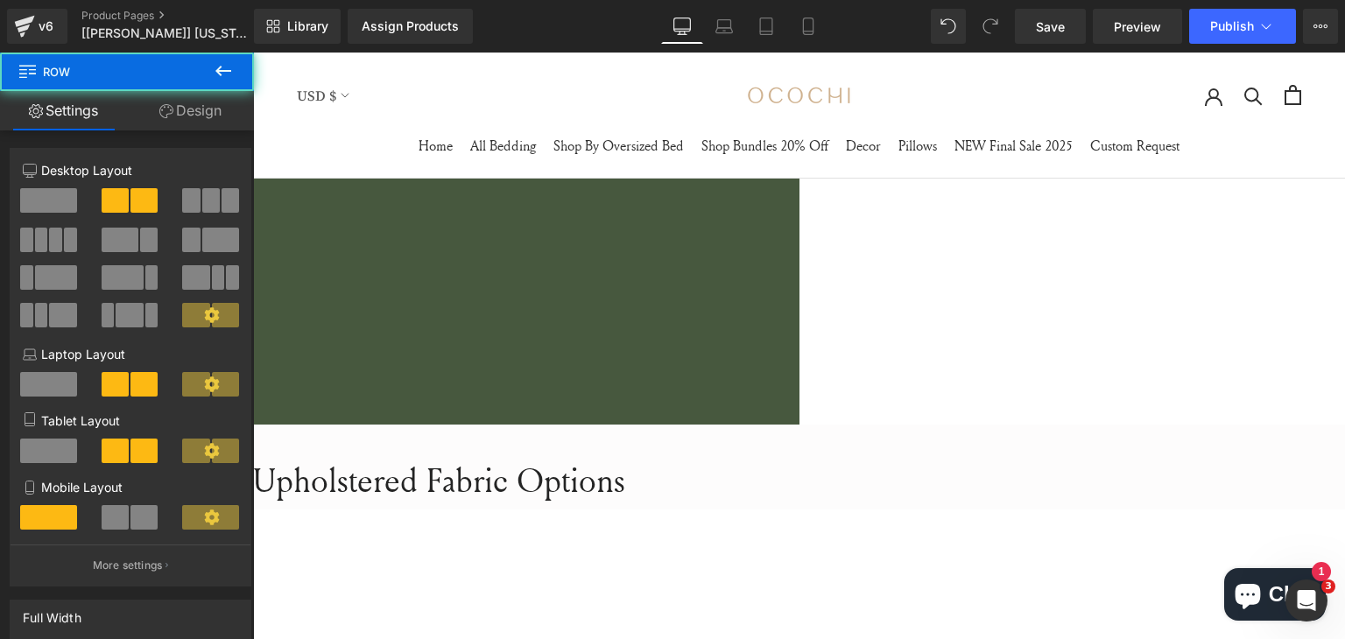
drag, startPoint x: 1064, startPoint y: 407, endPoint x: 1052, endPoint y: 400, distance: 13.4
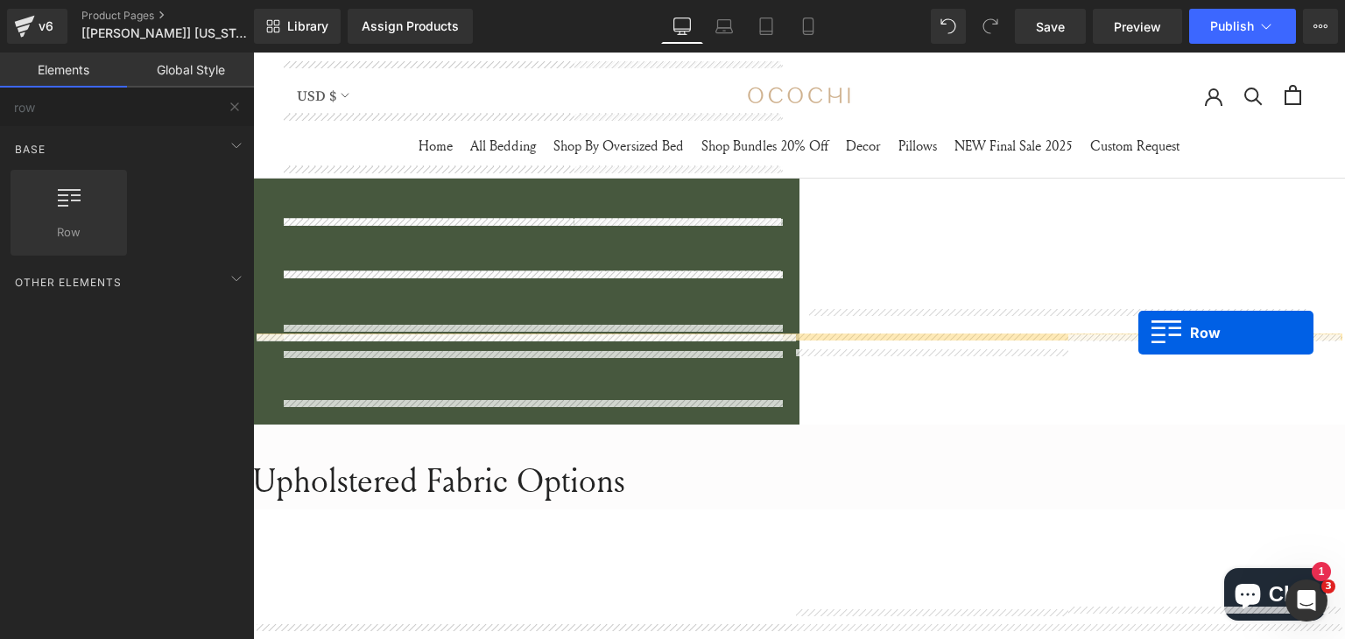
drag, startPoint x: 323, startPoint y: 281, endPoint x: 1136, endPoint y: 333, distance: 814.2
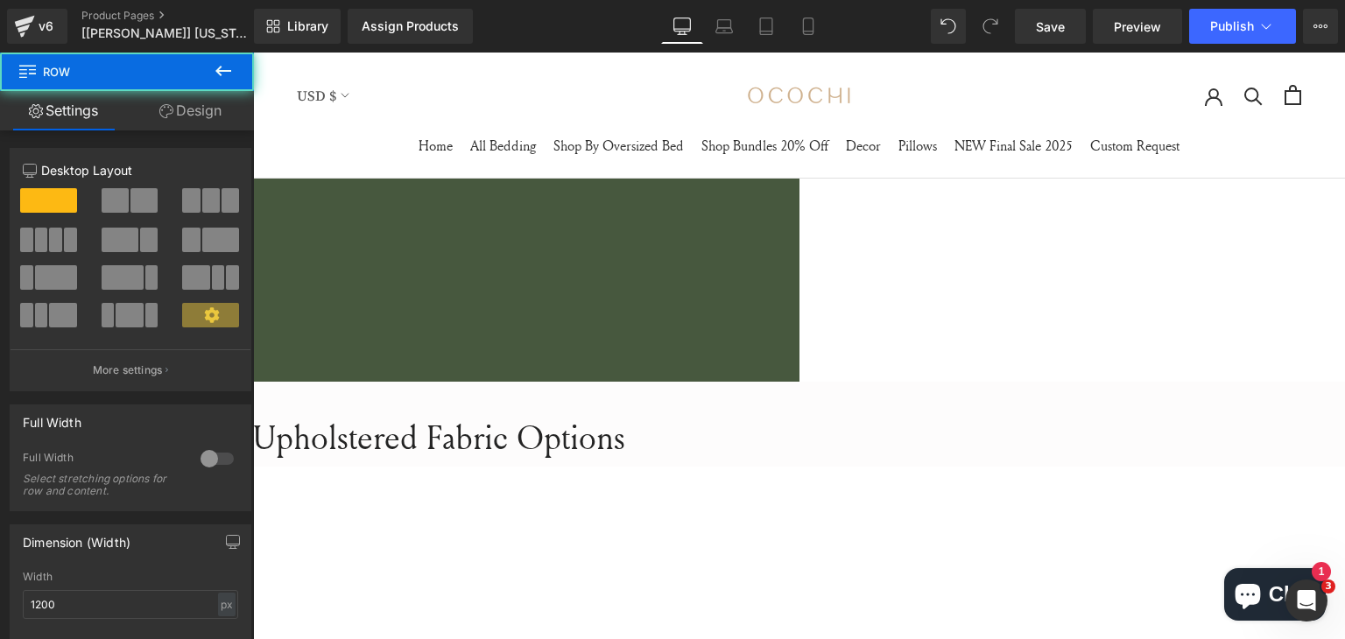
scroll to position [2130, 0]
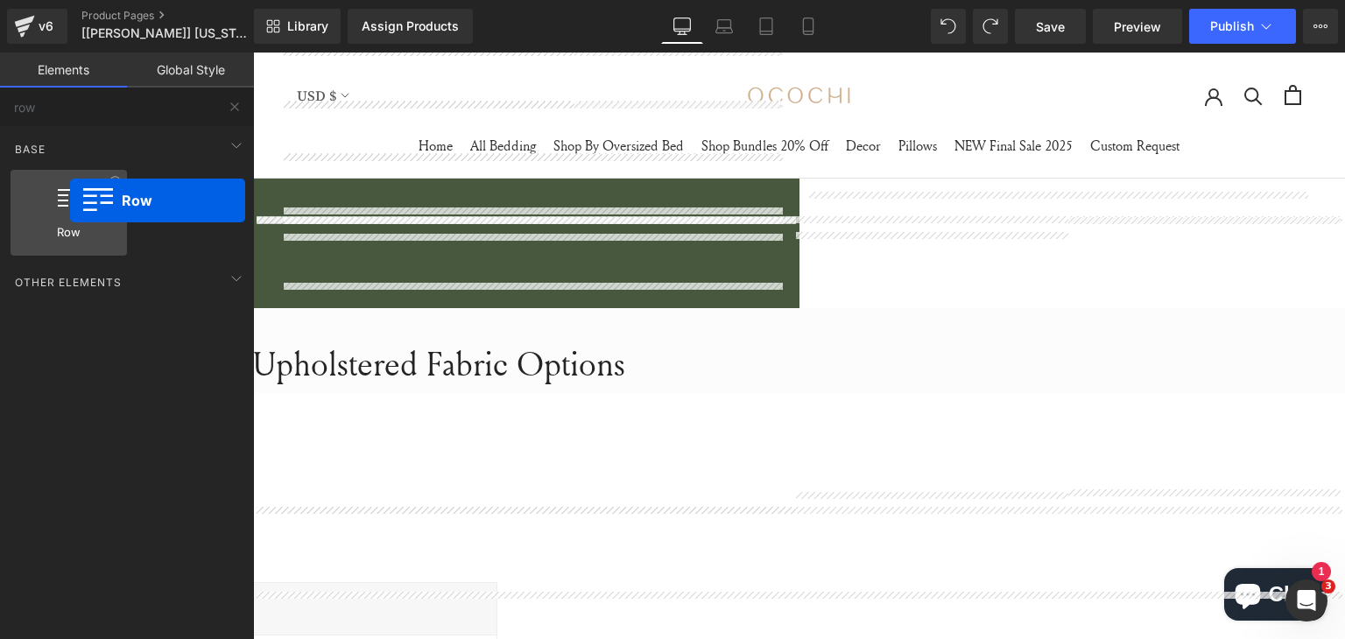
drag, startPoint x: 101, startPoint y: 216, endPoint x: 23, endPoint y: 209, distance: 78.2
click at [21, 208] on div at bounding box center [69, 203] width 106 height 39
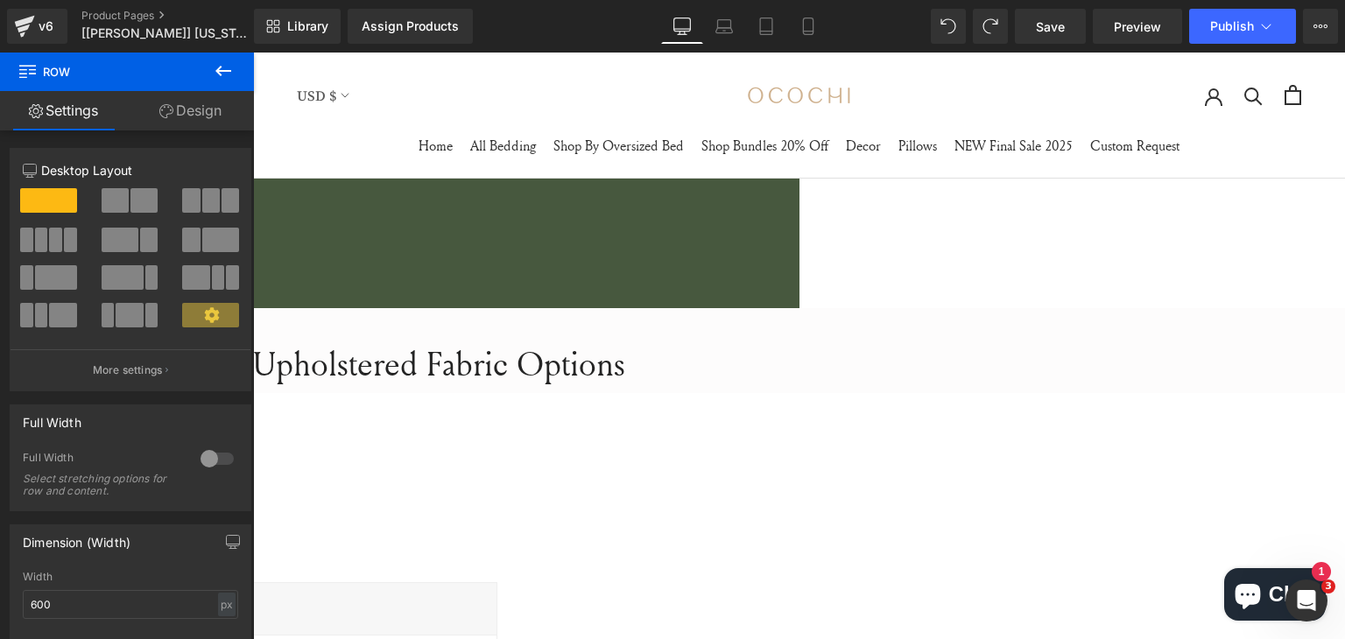
click at [253, 53] on span "Row" at bounding box center [253, 53] width 0 height 0
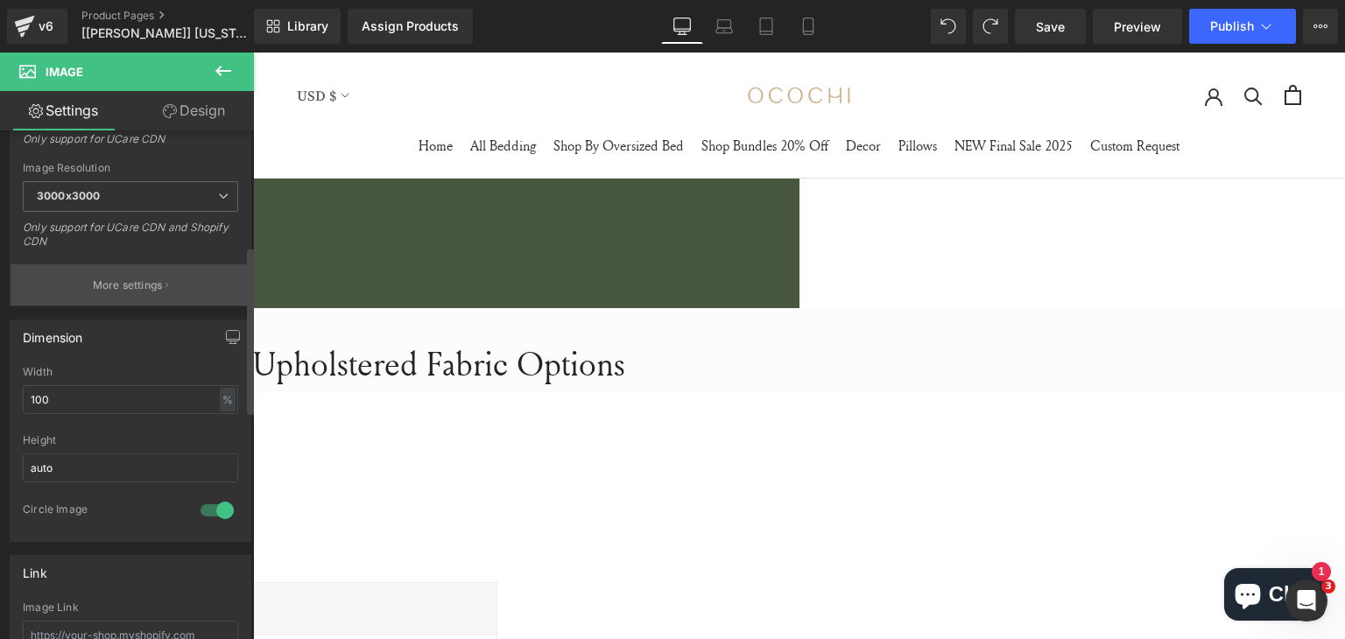
scroll to position [350, 0]
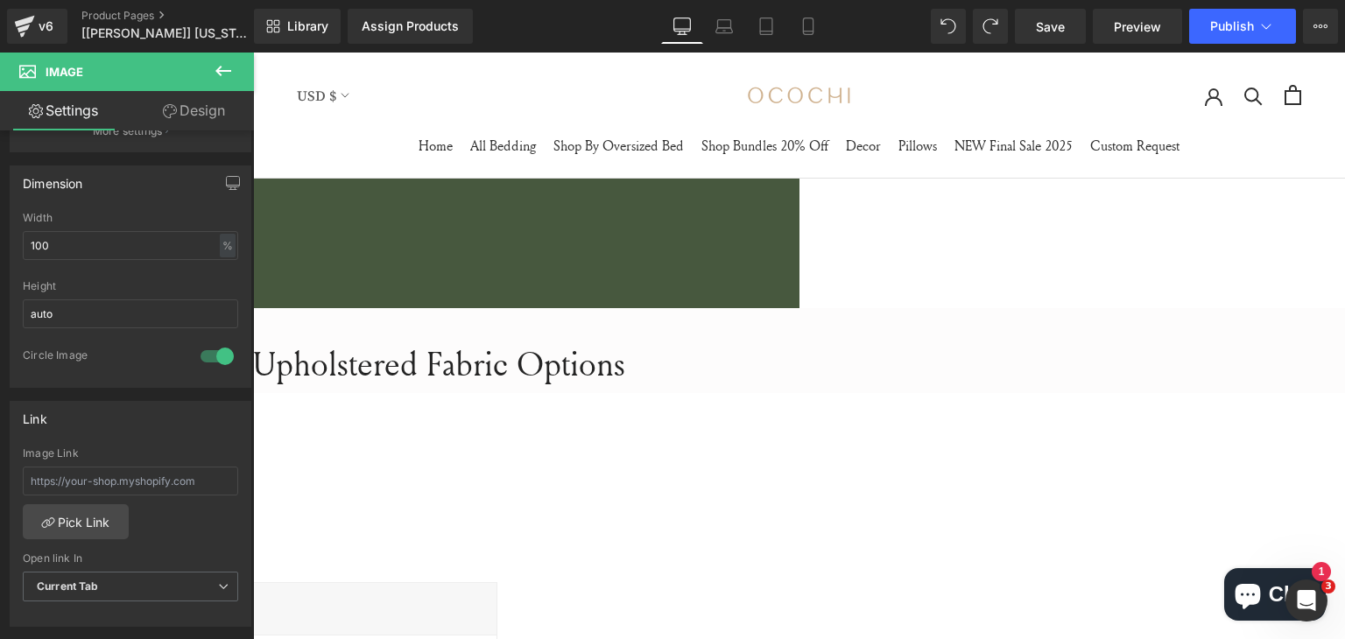
scroll to position [467, 0]
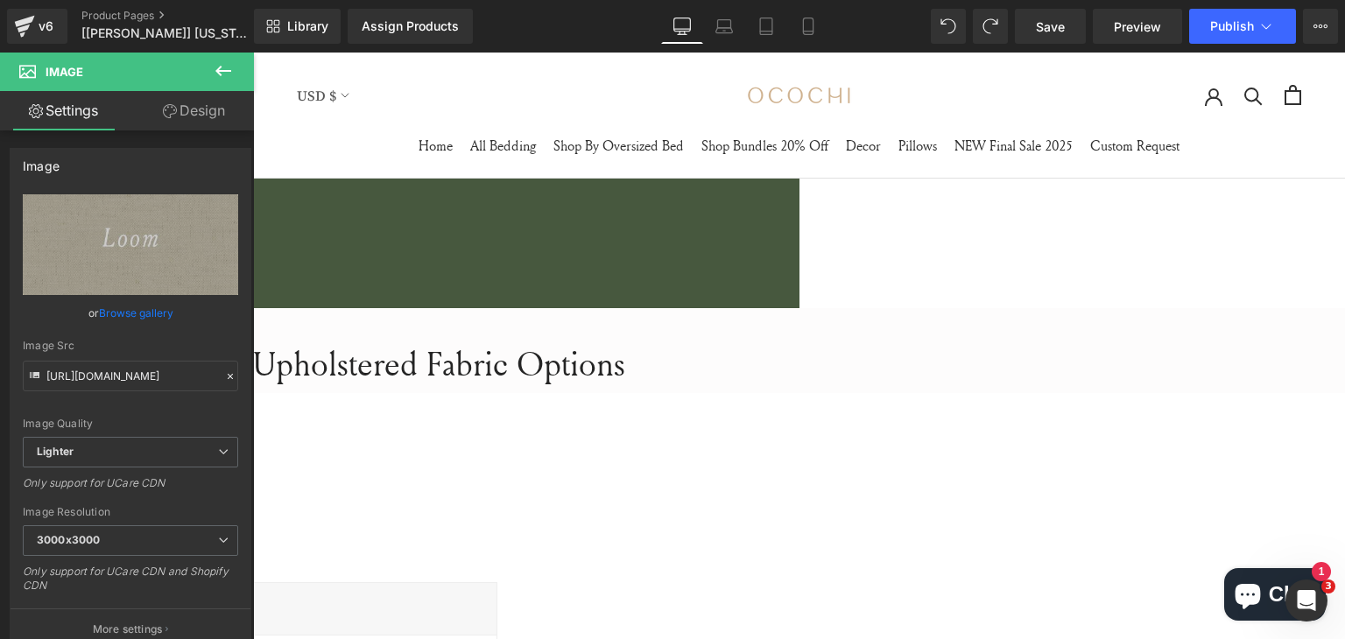
click at [189, 109] on link "Design" at bounding box center [193, 110] width 127 height 39
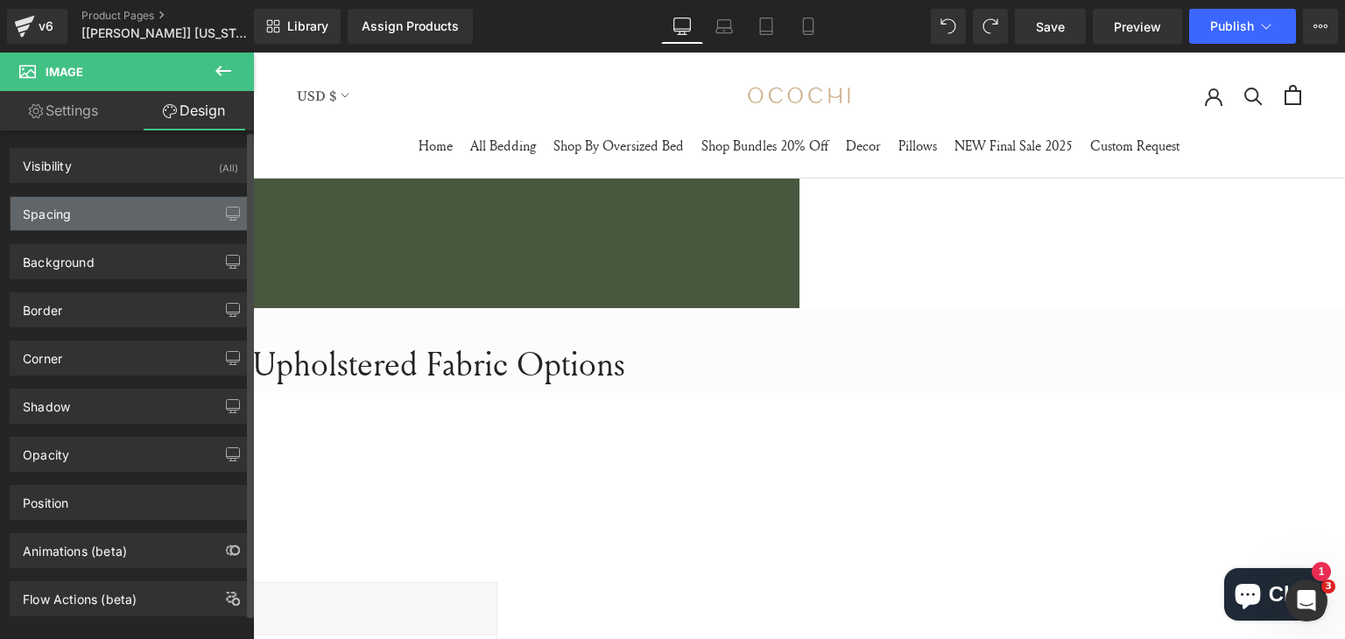
type input "0"
type input "15"
type input "0"
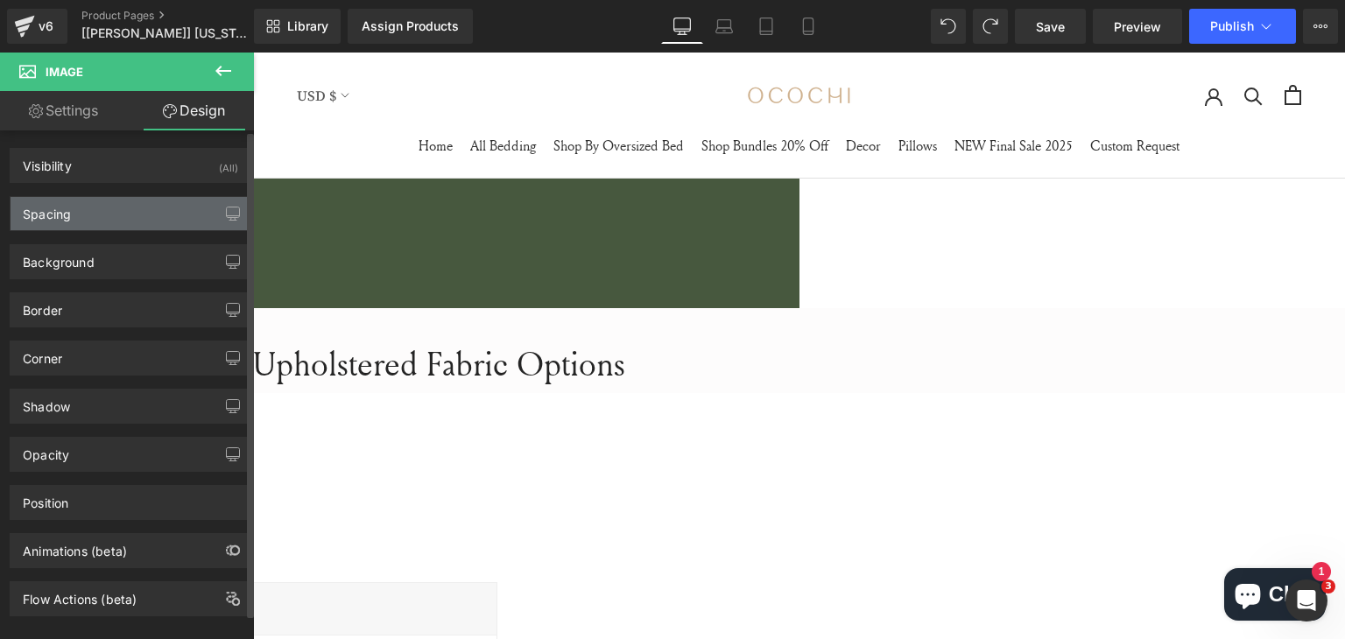
type input "0"
click at [133, 220] on div "Spacing" at bounding box center [131, 213] width 240 height 33
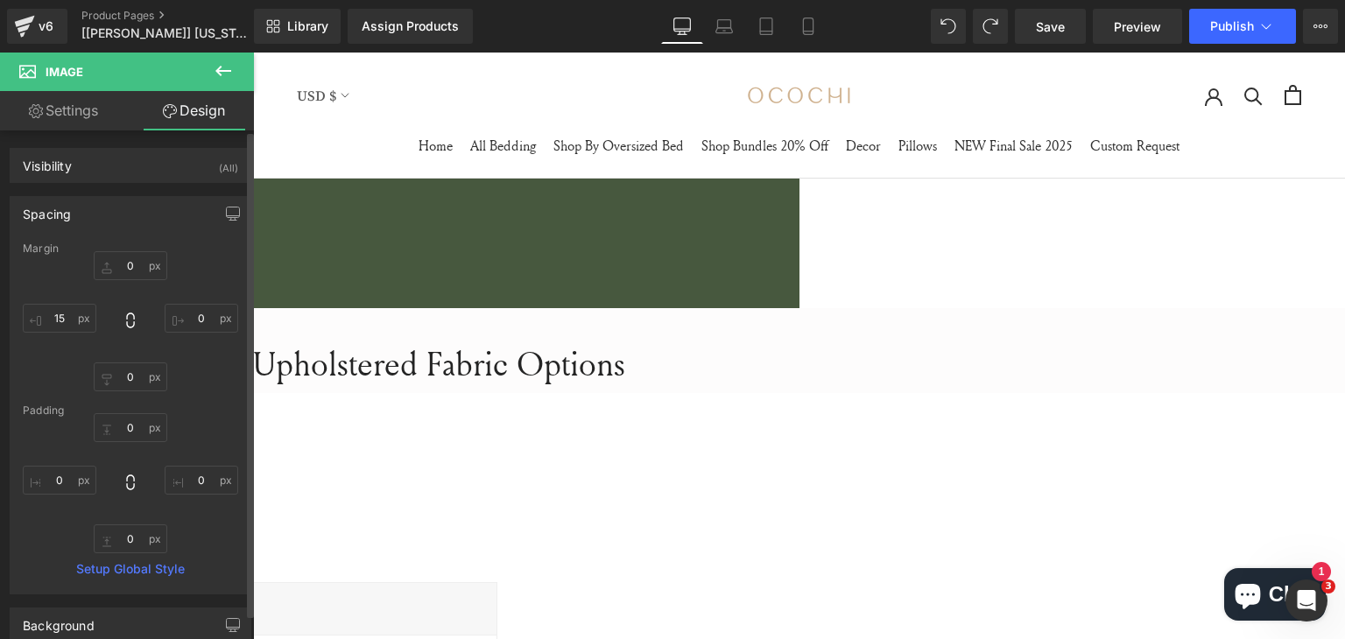
click at [124, 212] on div "Spacing" at bounding box center [131, 213] width 240 height 33
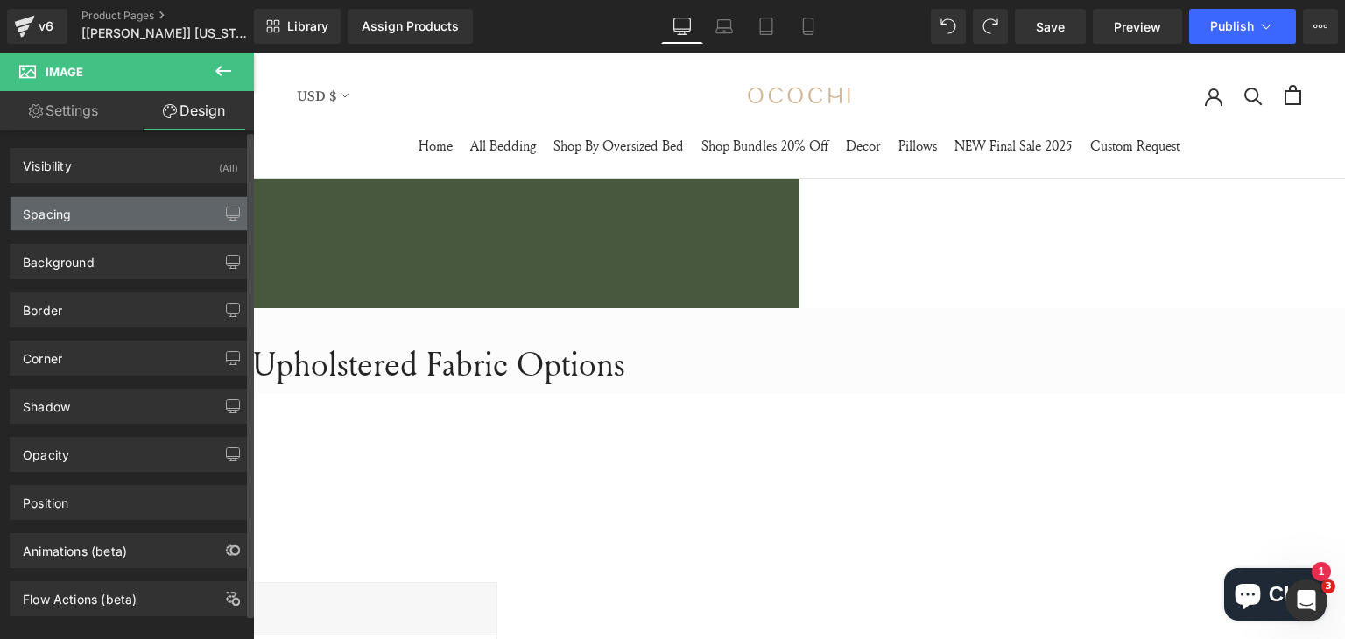
click at [116, 211] on div "Spacing" at bounding box center [131, 213] width 240 height 33
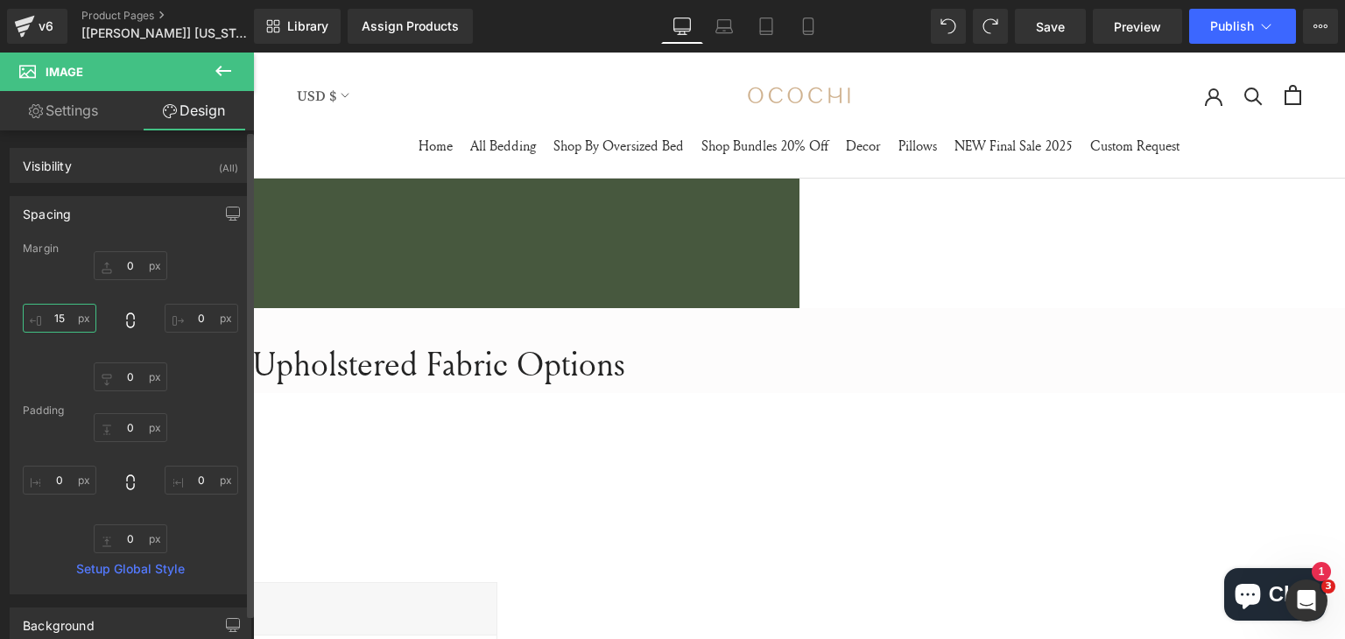
click at [67, 316] on input "15" at bounding box center [60, 318] width 74 height 29
type input "0"
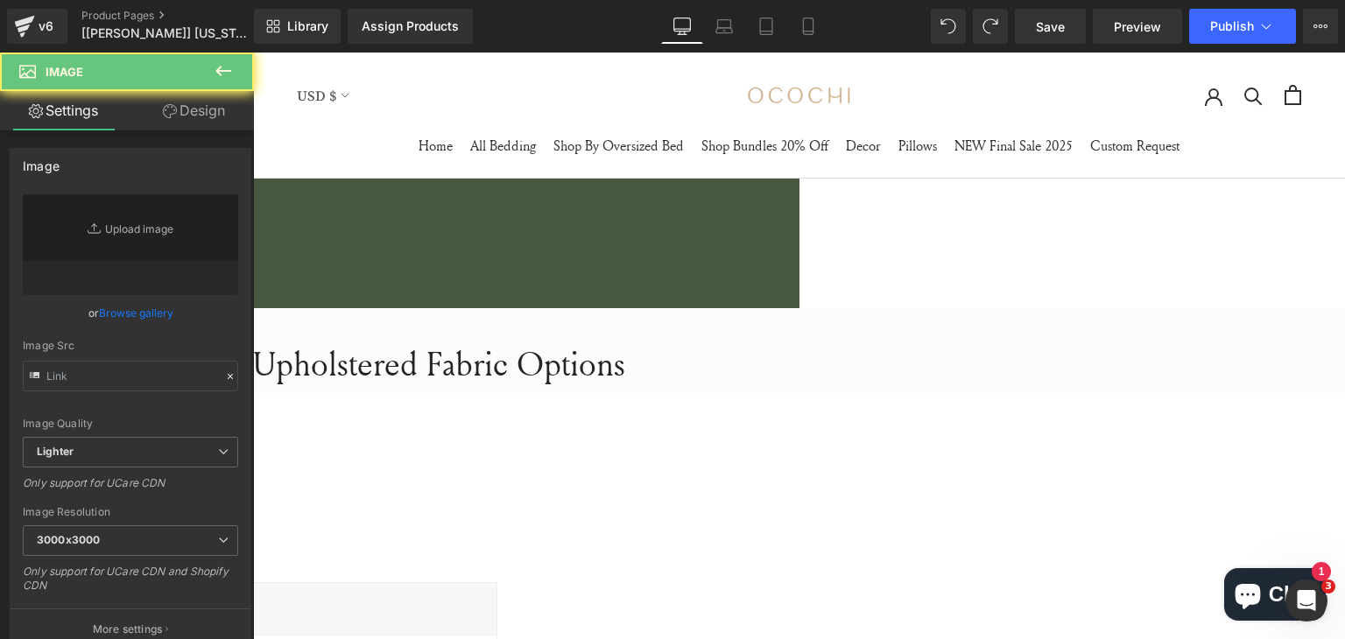
type input "[URL][DOMAIN_NAME]"
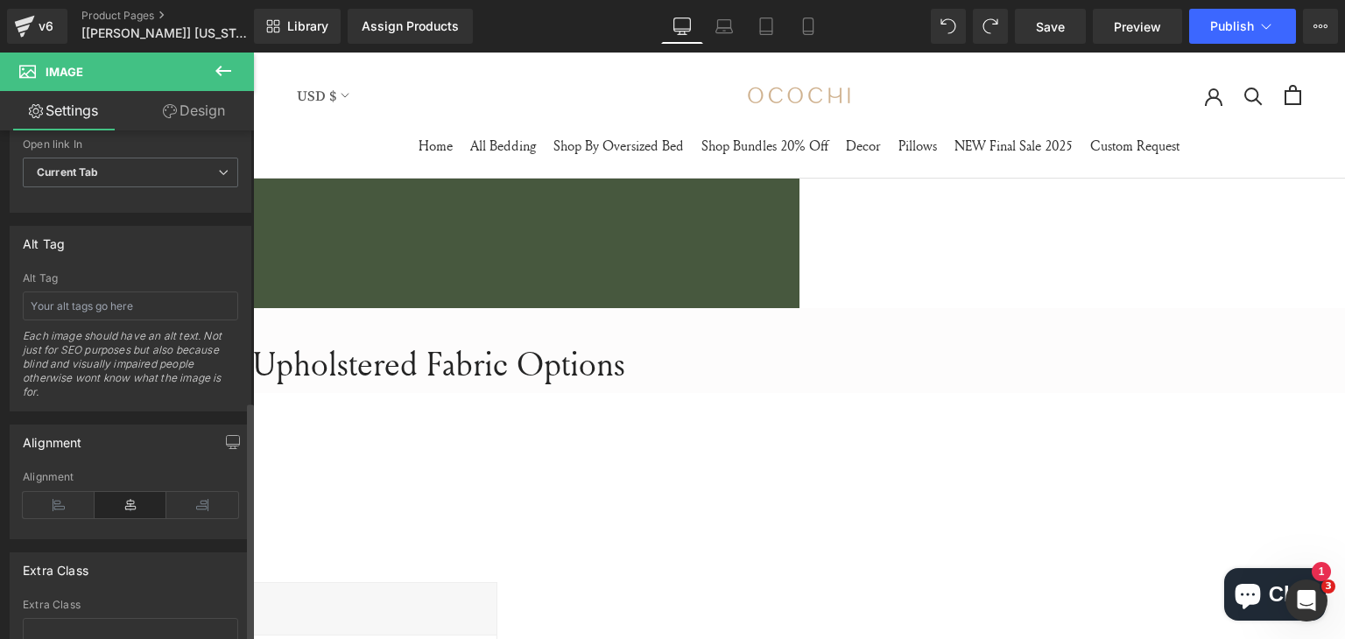
scroll to position [1043, 0]
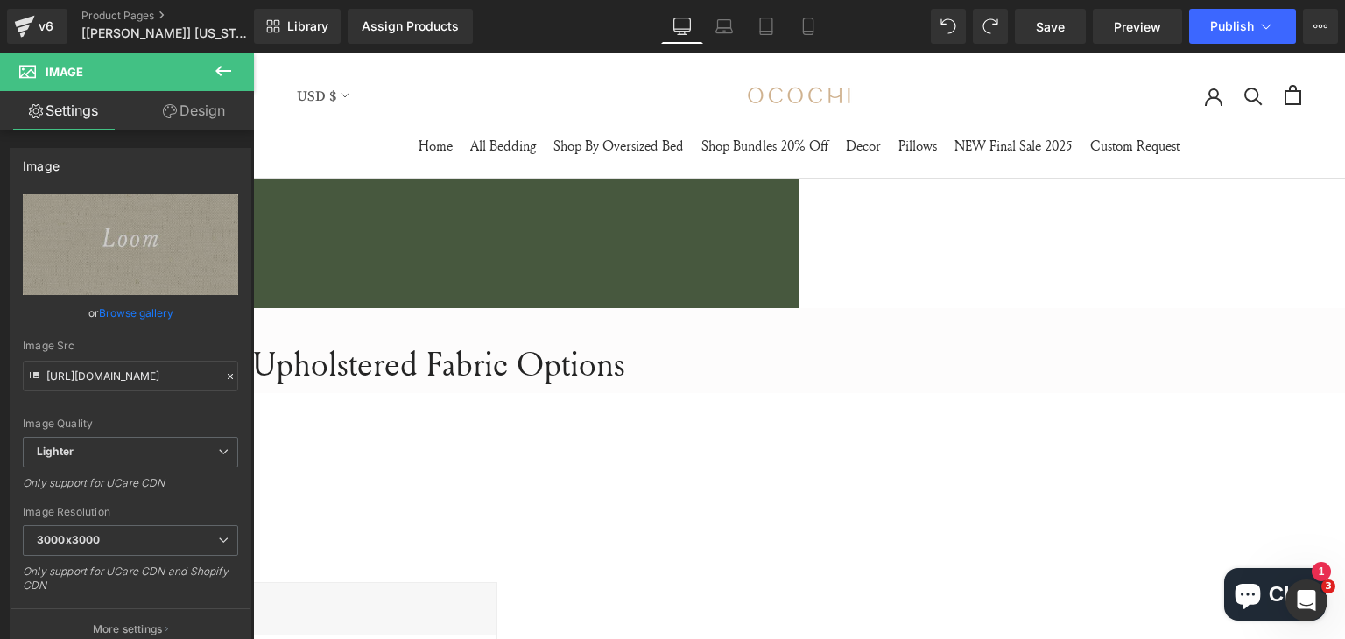
click at [175, 108] on link "Design" at bounding box center [193, 110] width 127 height 39
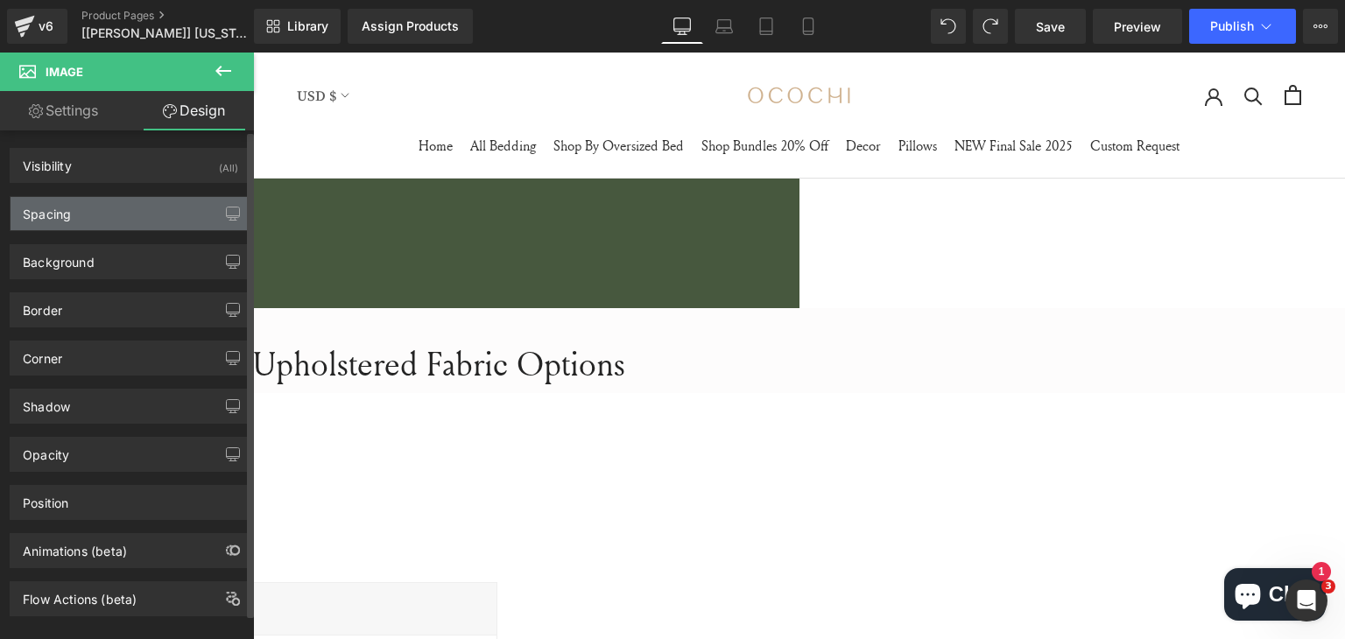
click at [119, 215] on div "Spacing" at bounding box center [131, 213] width 240 height 33
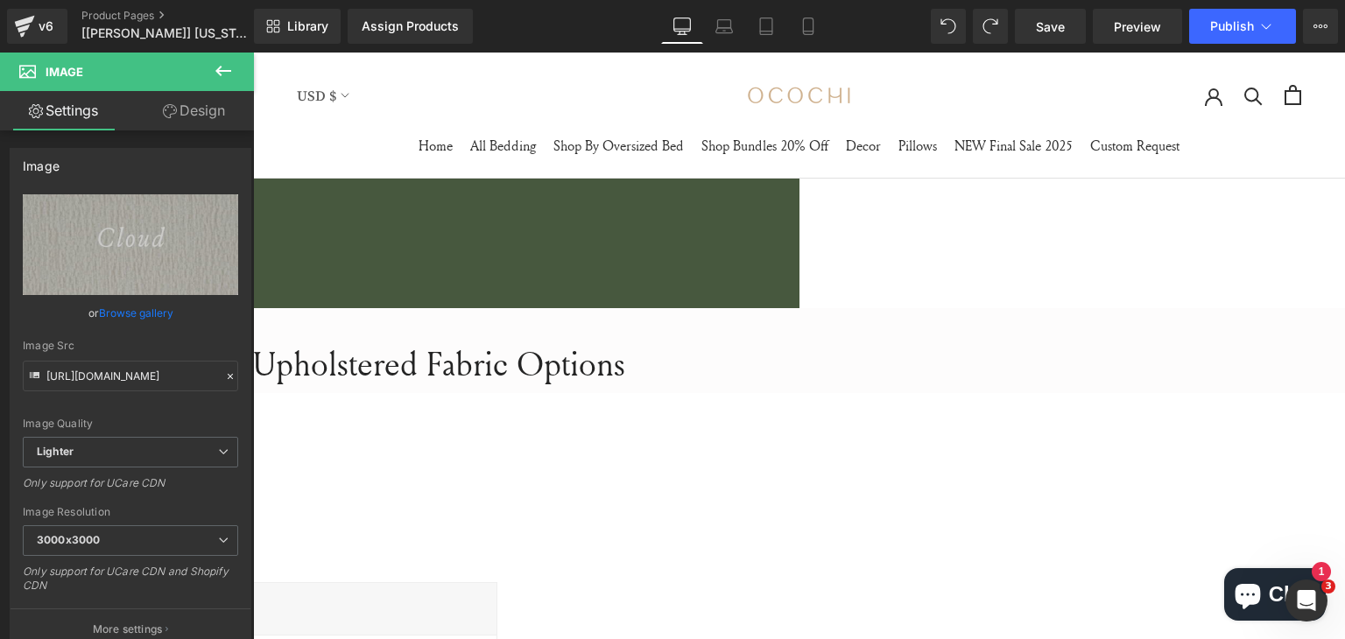
click at [180, 114] on link "Design" at bounding box center [193, 110] width 127 height 39
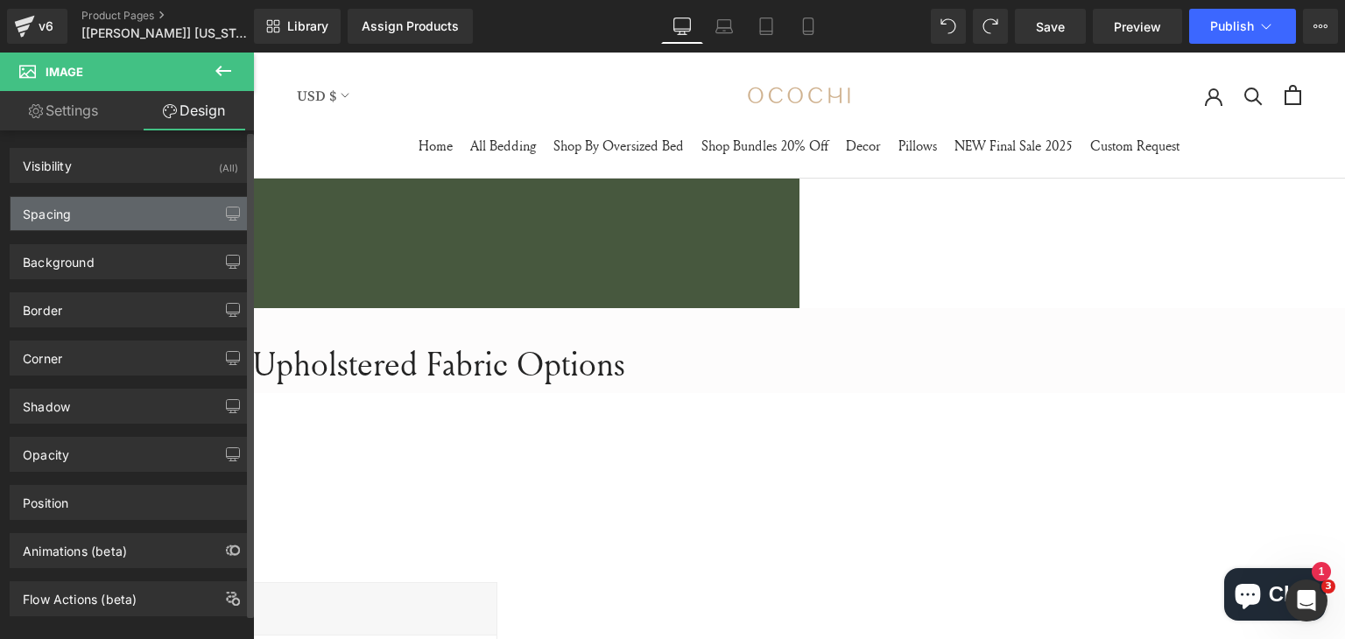
click at [122, 211] on div "Spacing" at bounding box center [131, 213] width 240 height 33
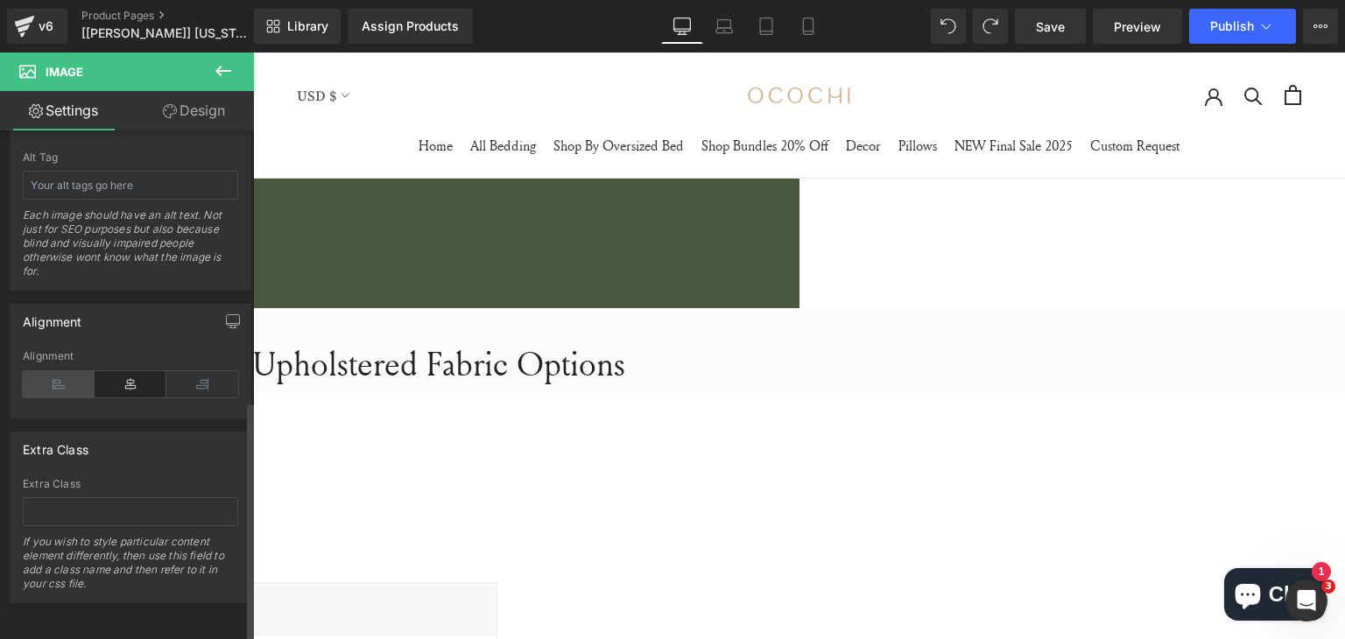
click at [51, 372] on icon at bounding box center [59, 384] width 72 height 26
click at [117, 371] on icon at bounding box center [131, 384] width 72 height 26
click at [187, 371] on icon at bounding box center [202, 384] width 72 height 26
click at [130, 371] on icon at bounding box center [131, 384] width 72 height 26
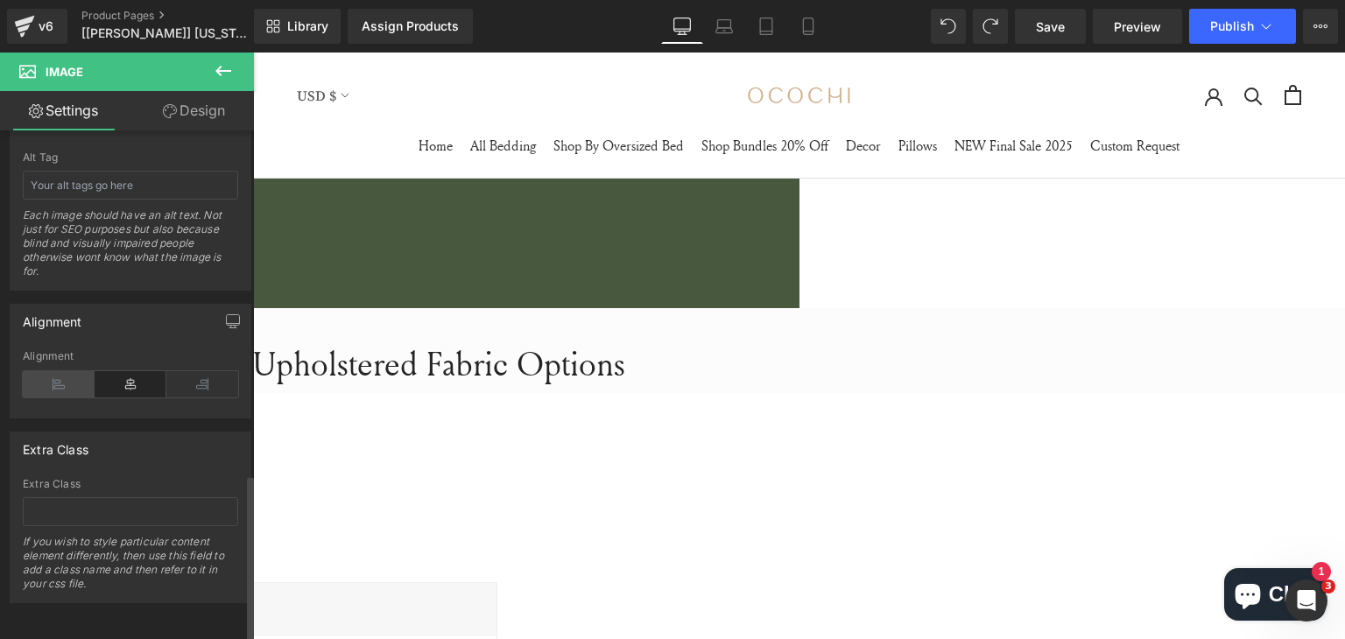
click at [67, 374] on icon at bounding box center [59, 384] width 72 height 26
click at [172, 374] on icon at bounding box center [202, 384] width 72 height 26
click at [118, 374] on icon at bounding box center [131, 384] width 72 height 26
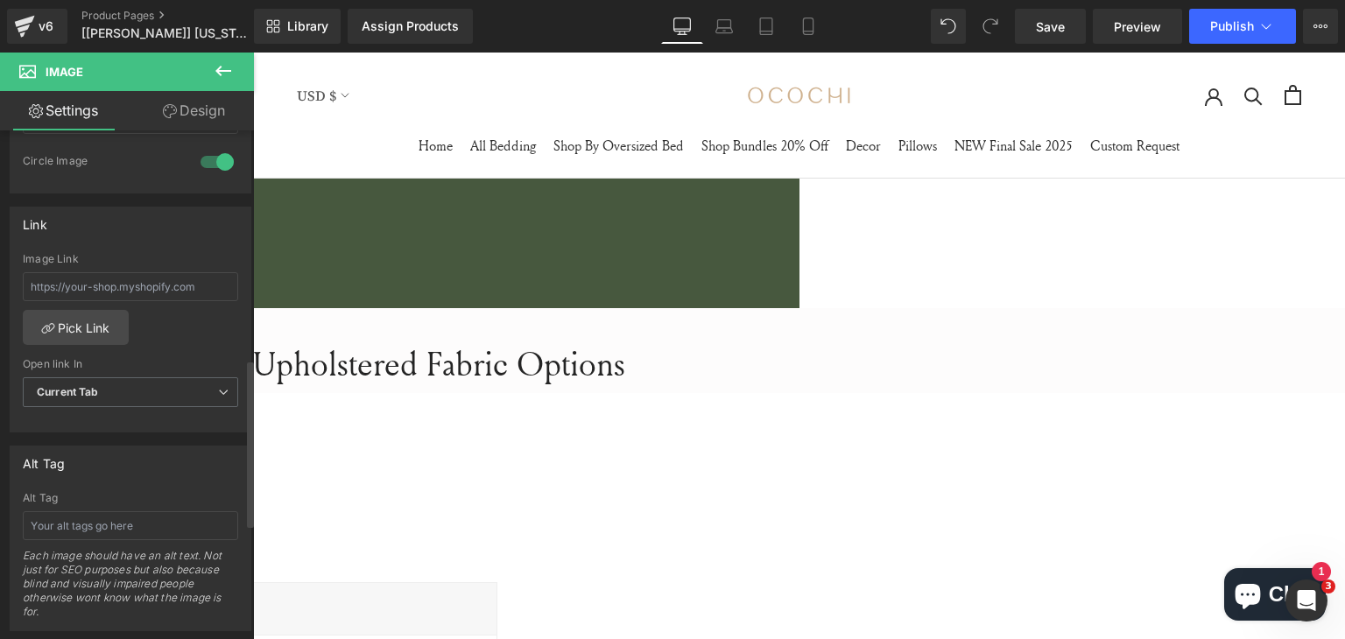
scroll to position [459, 0]
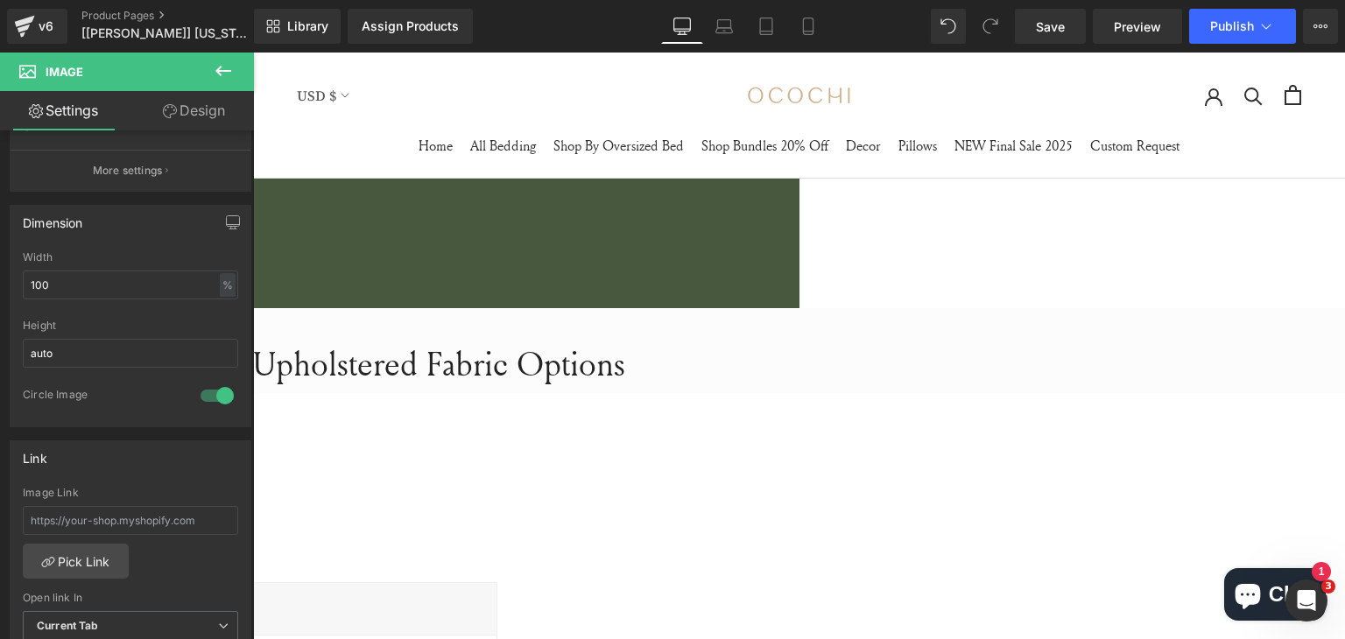
click at [175, 113] on link "Design" at bounding box center [193, 110] width 127 height 39
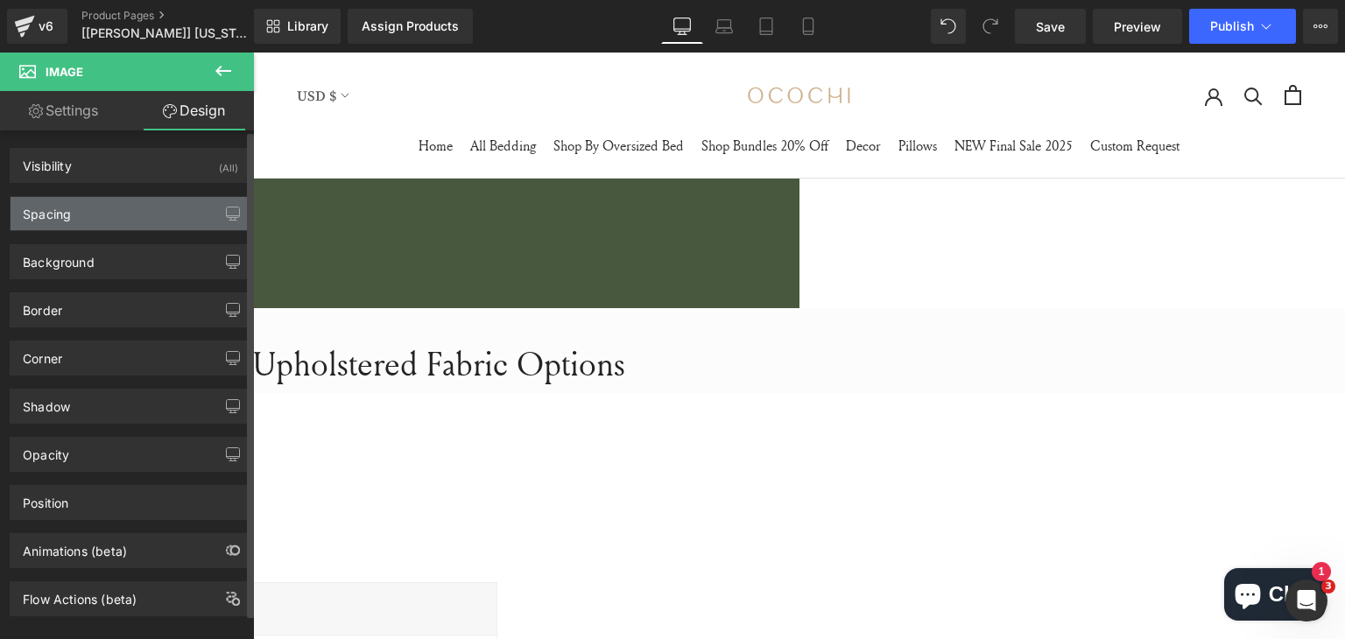
click at [98, 218] on div "Spacing" at bounding box center [131, 213] width 240 height 33
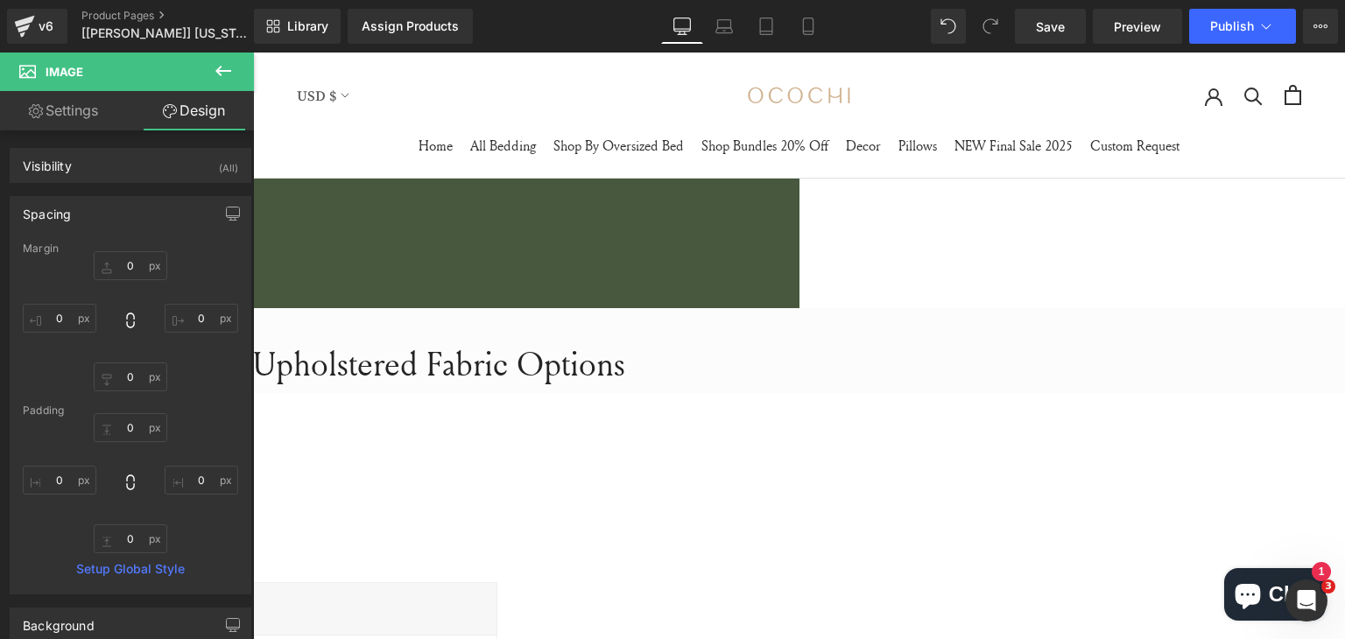
click at [106, 107] on link "Settings" at bounding box center [63, 110] width 127 height 39
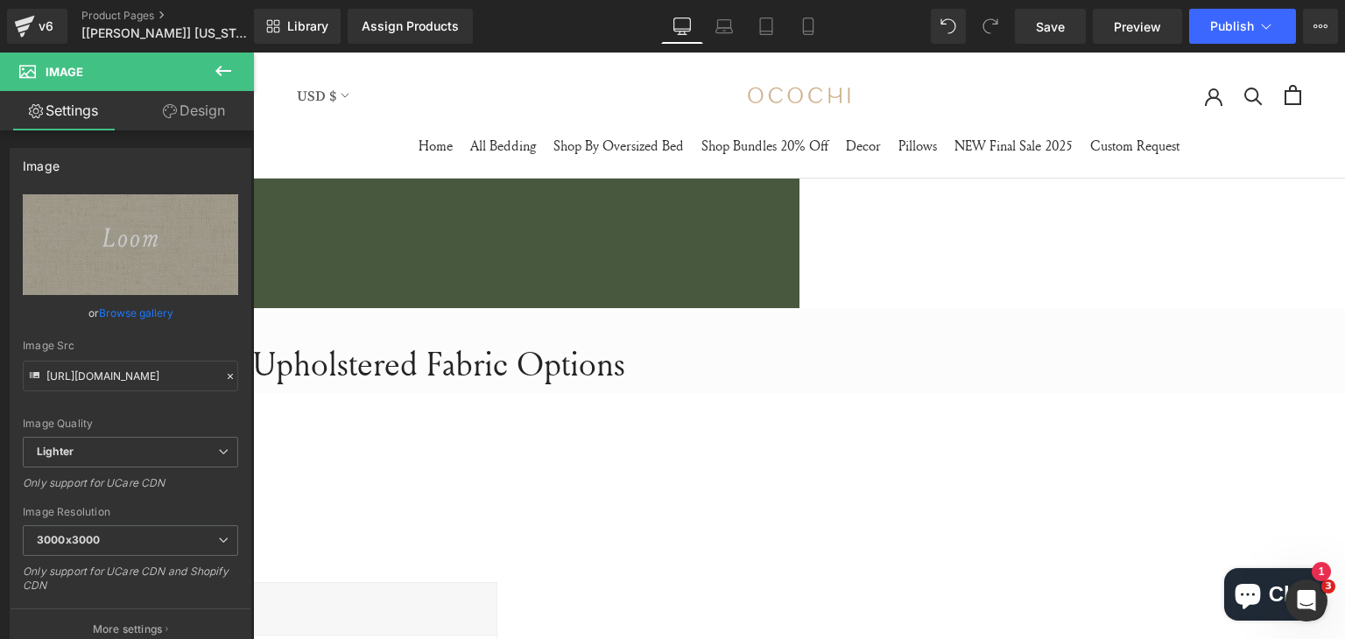
click at [184, 109] on link "Design" at bounding box center [193, 110] width 127 height 39
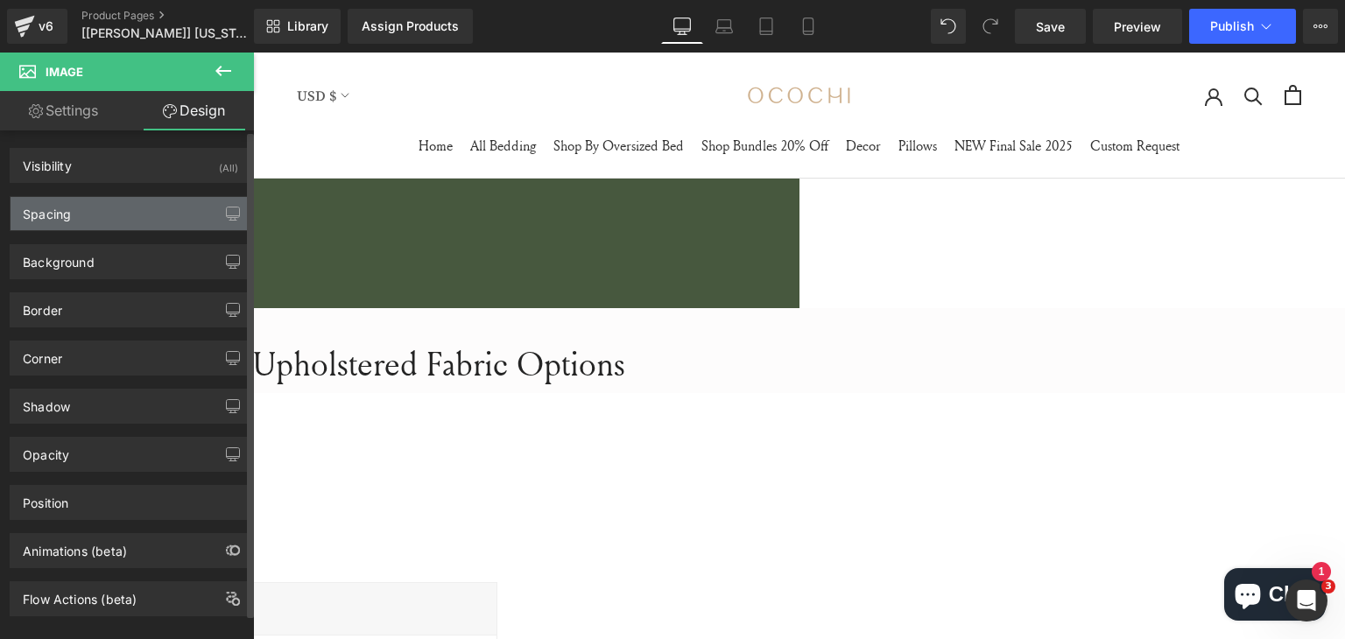
click at [130, 202] on div "Spacing" at bounding box center [131, 213] width 240 height 33
